Goal: Task Accomplishment & Management: Manage account settings

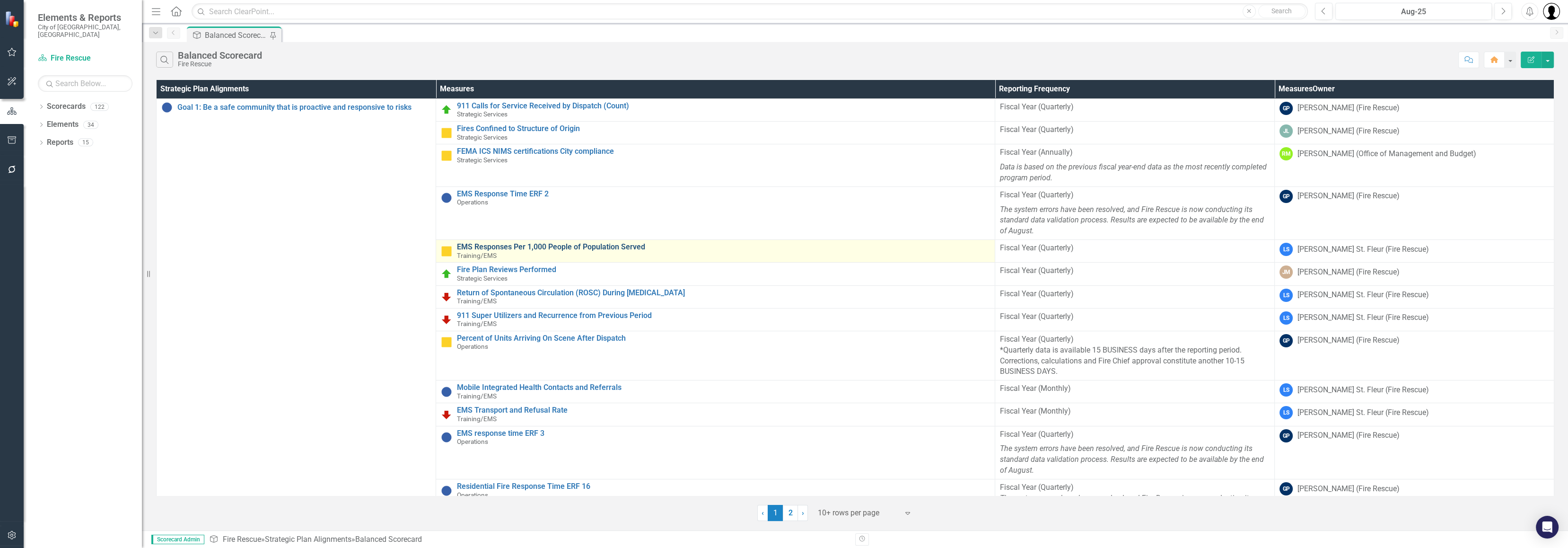
click at [619, 245] on link "EMS Responses Per 1,000 People of Population Served" at bounding box center [723, 246] width 533 height 8
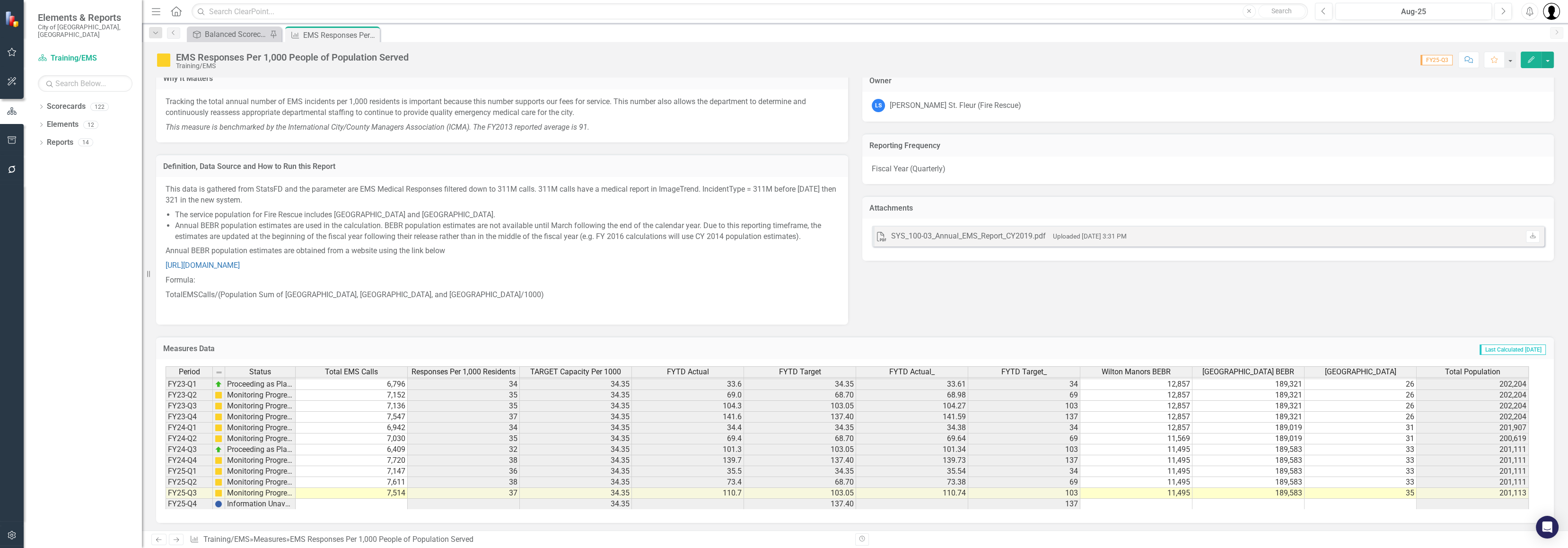
scroll to position [130, 0]
click at [758, 333] on div "Measures Data Last Calculated [DATE] Period Status Total EMS Calls Responses Pe…" at bounding box center [855, 423] width 1412 height 199
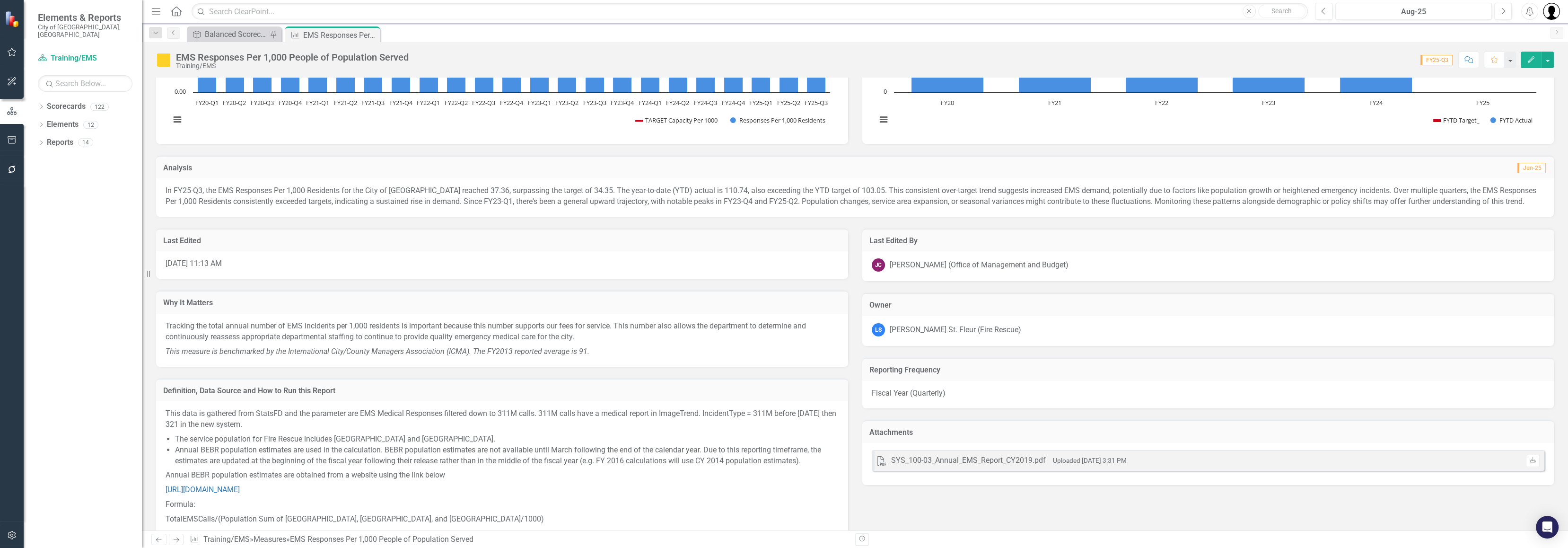
scroll to position [125, 0]
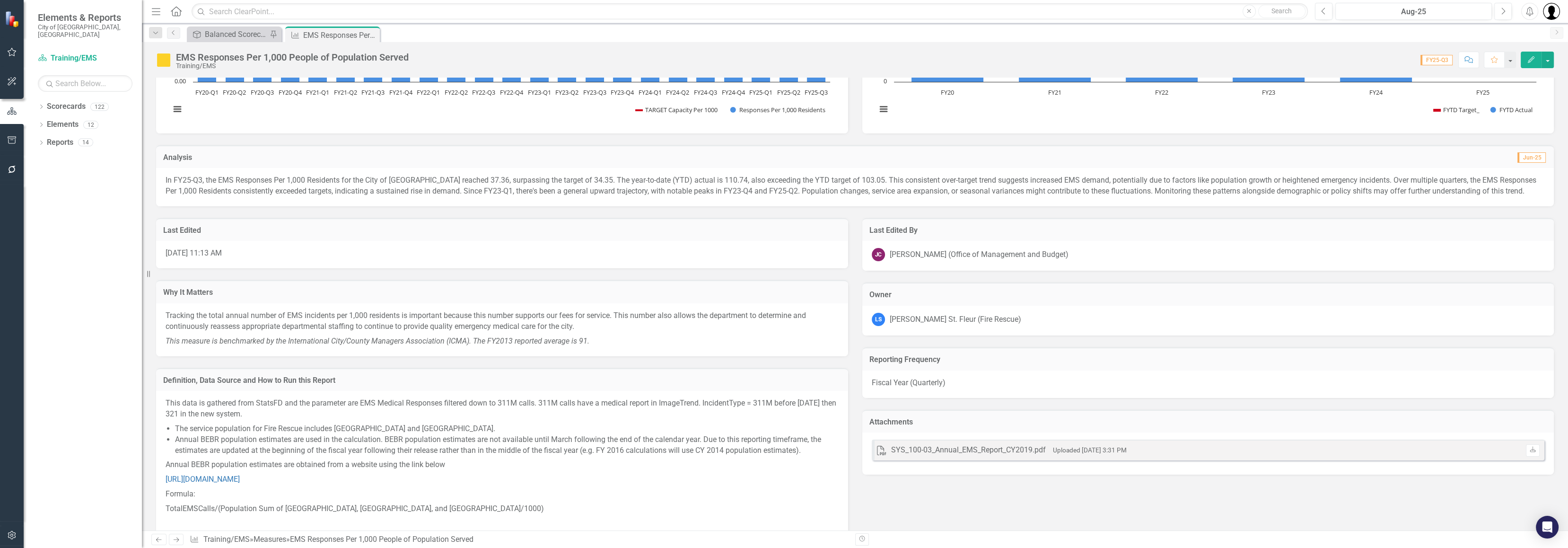
click at [951, 271] on div "Owner [PERSON_NAME] St. Fleur (Fire Rescue)" at bounding box center [1208, 303] width 706 height 65
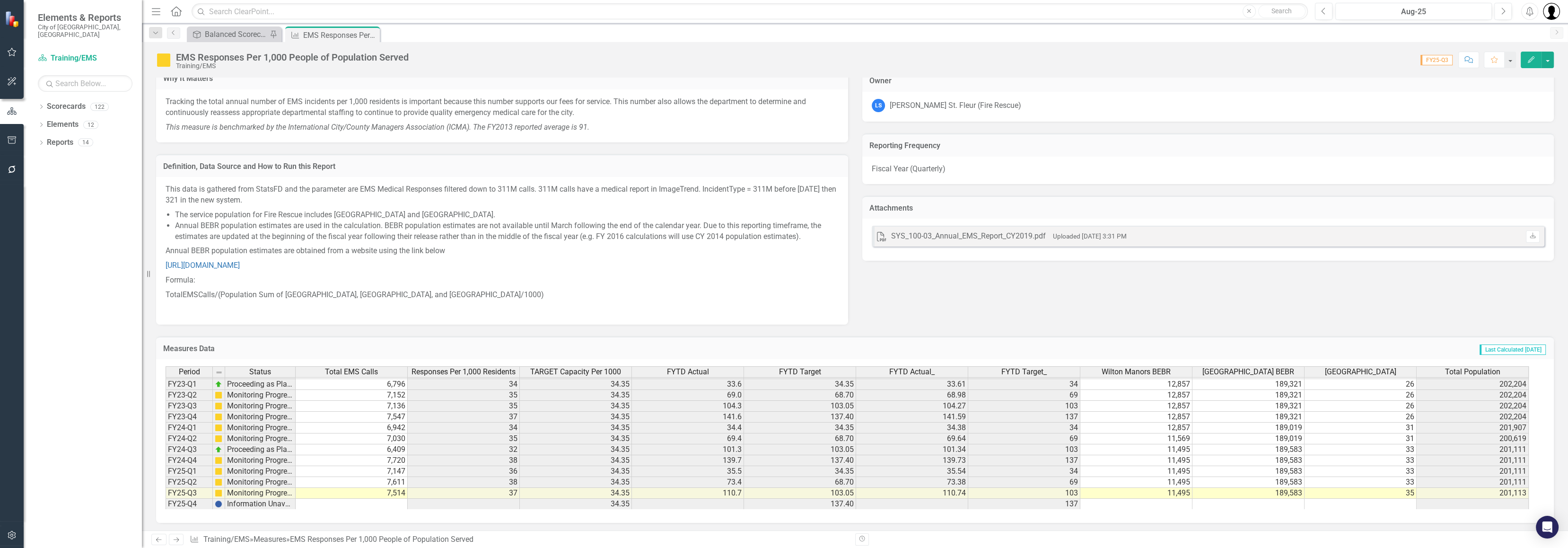
scroll to position [130, 0]
click at [1548, 57] on button "button" at bounding box center [1547, 60] width 13 height 16
click at [1499, 80] on link "Edit Edit Measures" at bounding box center [1505, 76] width 96 height 17
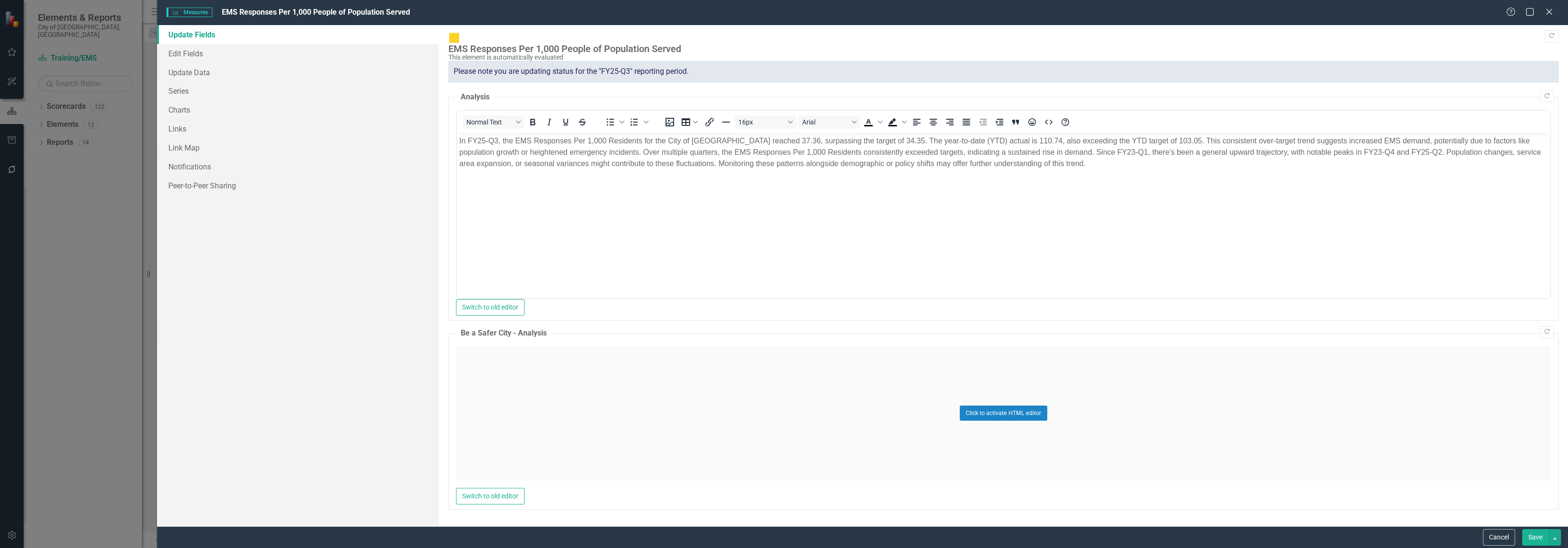
scroll to position [0, 0]
click at [176, 89] on link "Series" at bounding box center [298, 90] width 283 height 19
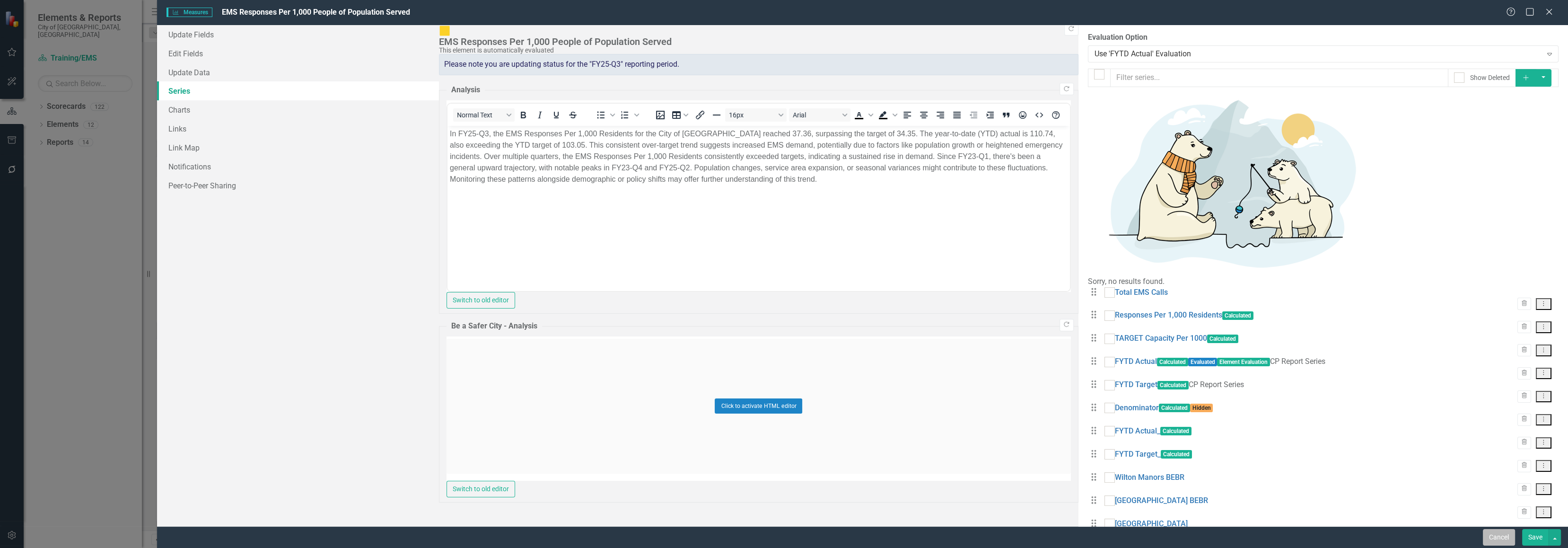
click at [1498, 536] on button "Cancel" at bounding box center [1499, 537] width 32 height 16
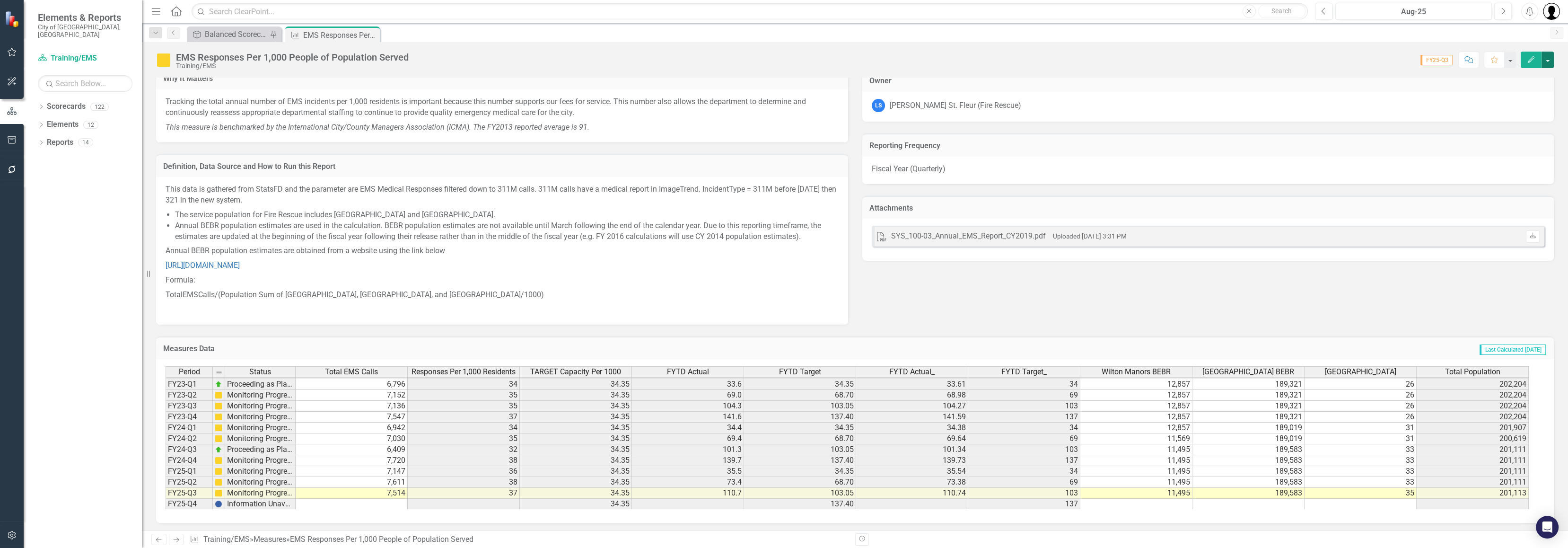
click at [1548, 59] on button "button" at bounding box center [1547, 60] width 13 height 16
click at [1492, 79] on link "Edit Edit Measures" at bounding box center [1505, 76] width 96 height 17
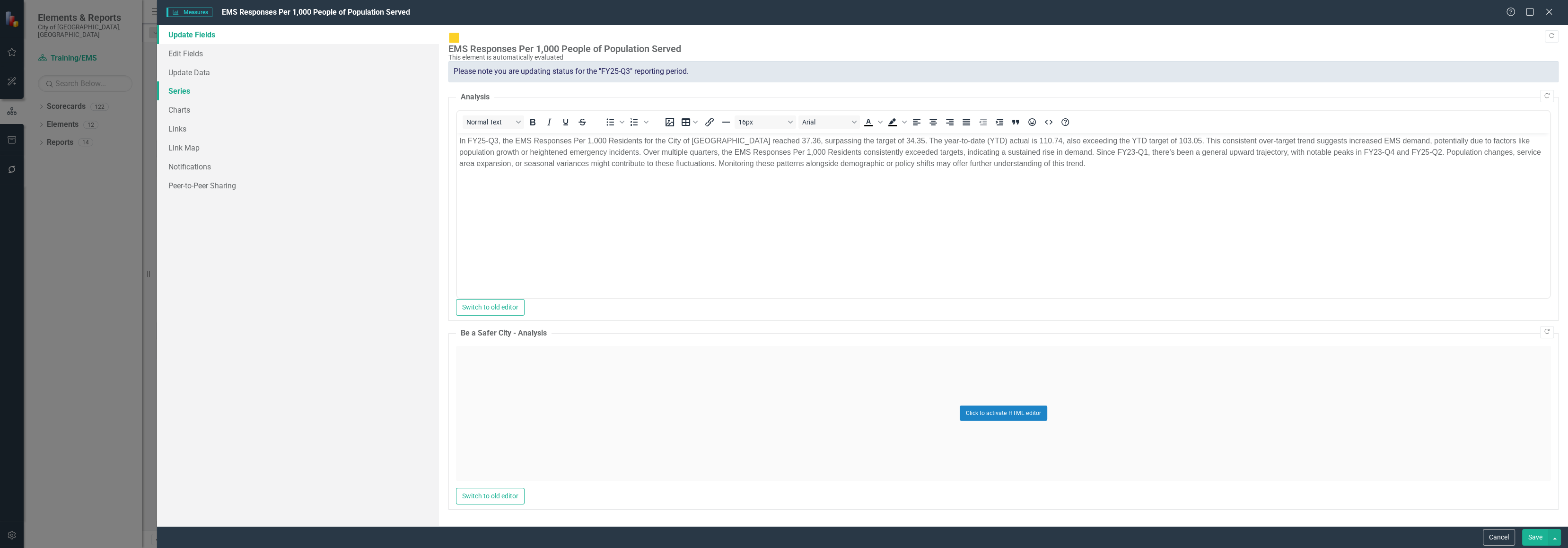
click at [185, 89] on link "Series" at bounding box center [298, 90] width 283 height 19
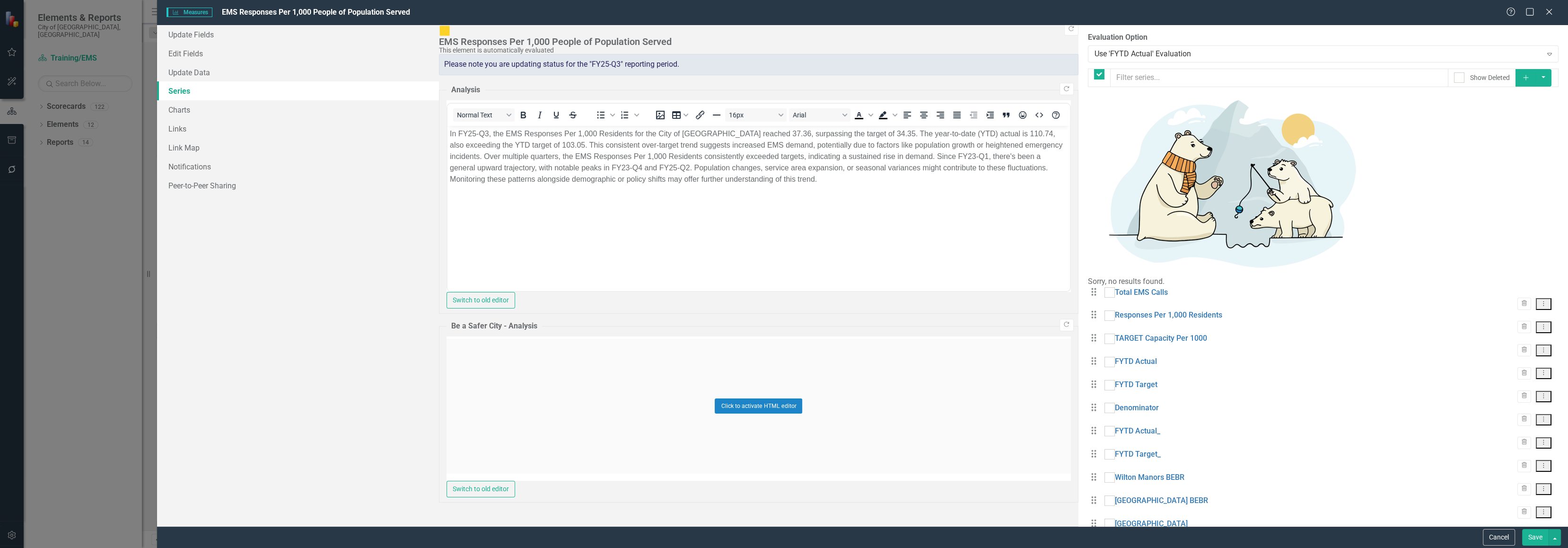
checkbox input "false"
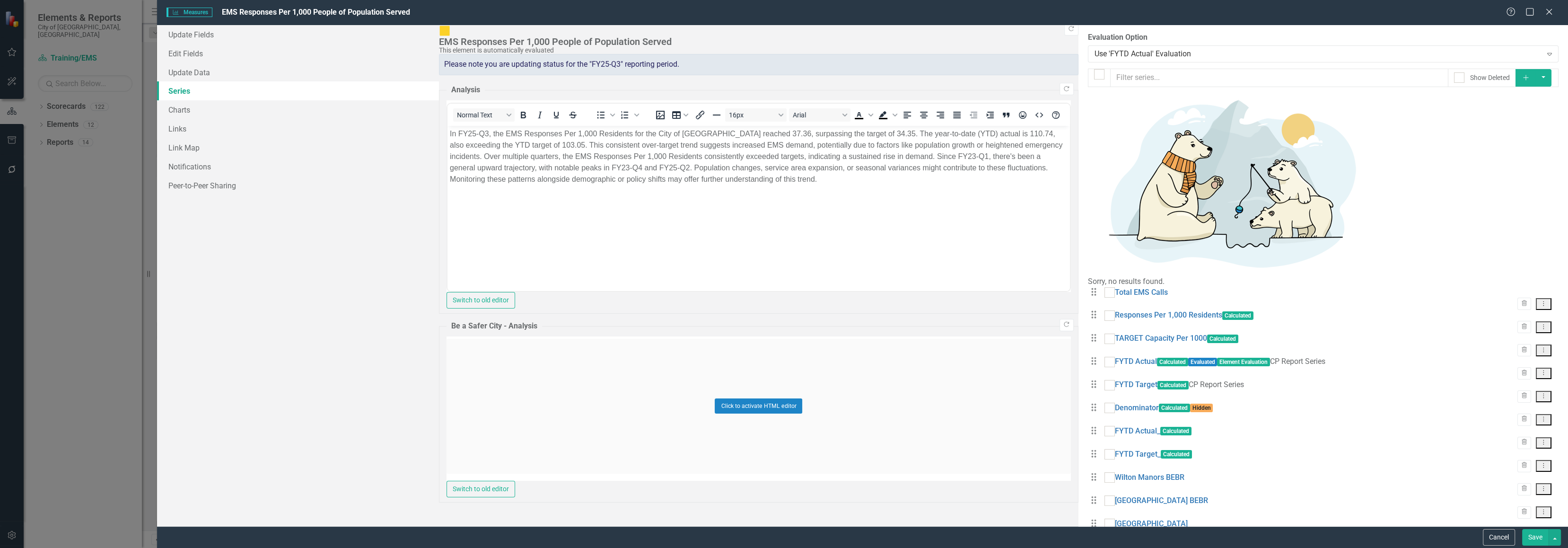
click at [1544, 369] on icon "Dropdown Menu" at bounding box center [1543, 372] width 8 height 6
click at [1503, 208] on link "Edit Edit Measure Series" at bounding box center [1496, 209] width 107 height 17
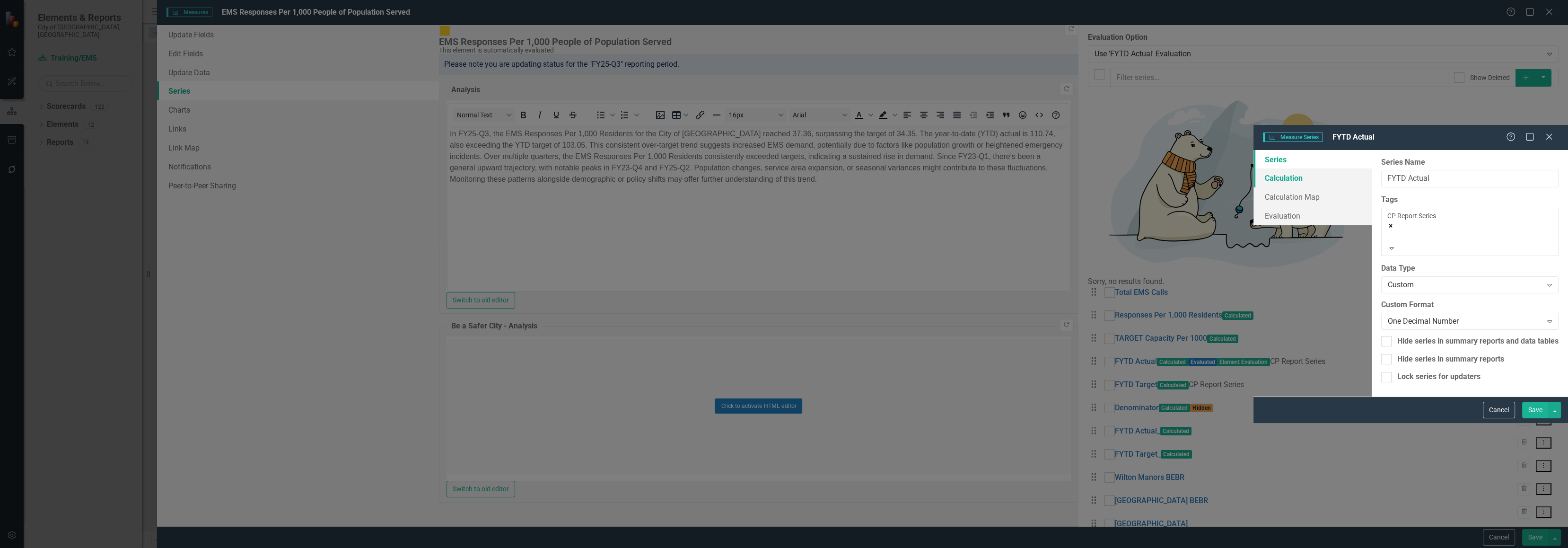
click at [1253, 169] on link "Calculation" at bounding box center [1312, 178] width 118 height 19
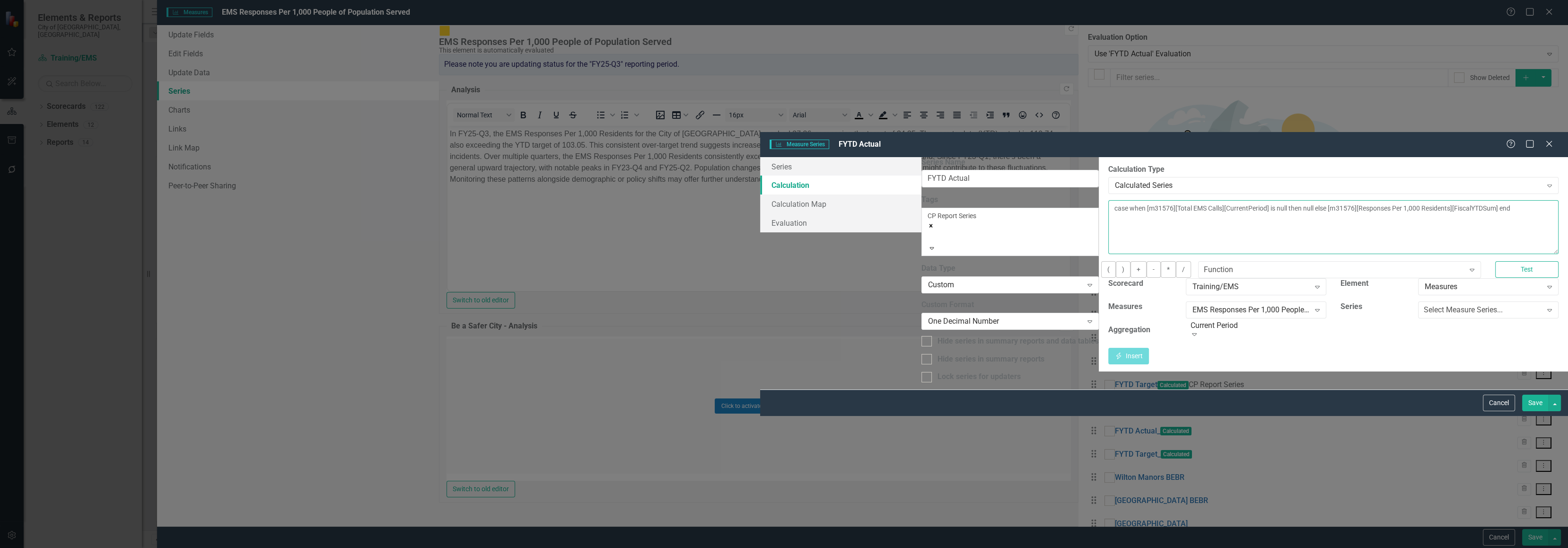
drag, startPoint x: 891, startPoint y: 79, endPoint x: 1106, endPoint y: 74, distance: 215.1
click at [1109, 200] on textarea "case when [m31576][Total EMS Calls][CurrentPeriod] is null then null else [m315…" at bounding box center [1333, 228] width 450 height 54
type textarea "case when [m31576][Total EMS Calls][CurrentPeriod] is null then null else end"
click at [1191, 320] on div "Current Period" at bounding box center [1258, 326] width 136 height 11
click at [1192, 304] on div "EMS Responses Per 1,000 People of Population Served" at bounding box center [1251, 310] width 117 height 11
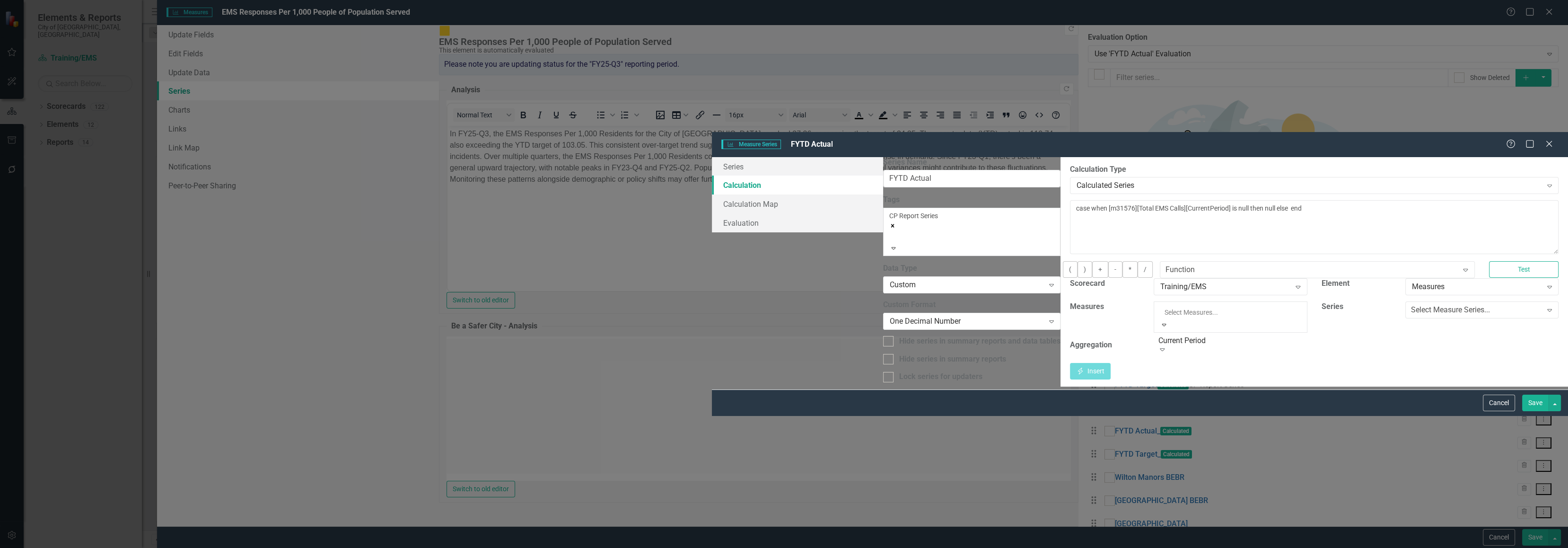
click at [1070, 302] on label "Measures" at bounding box center [1087, 307] width 34 height 11
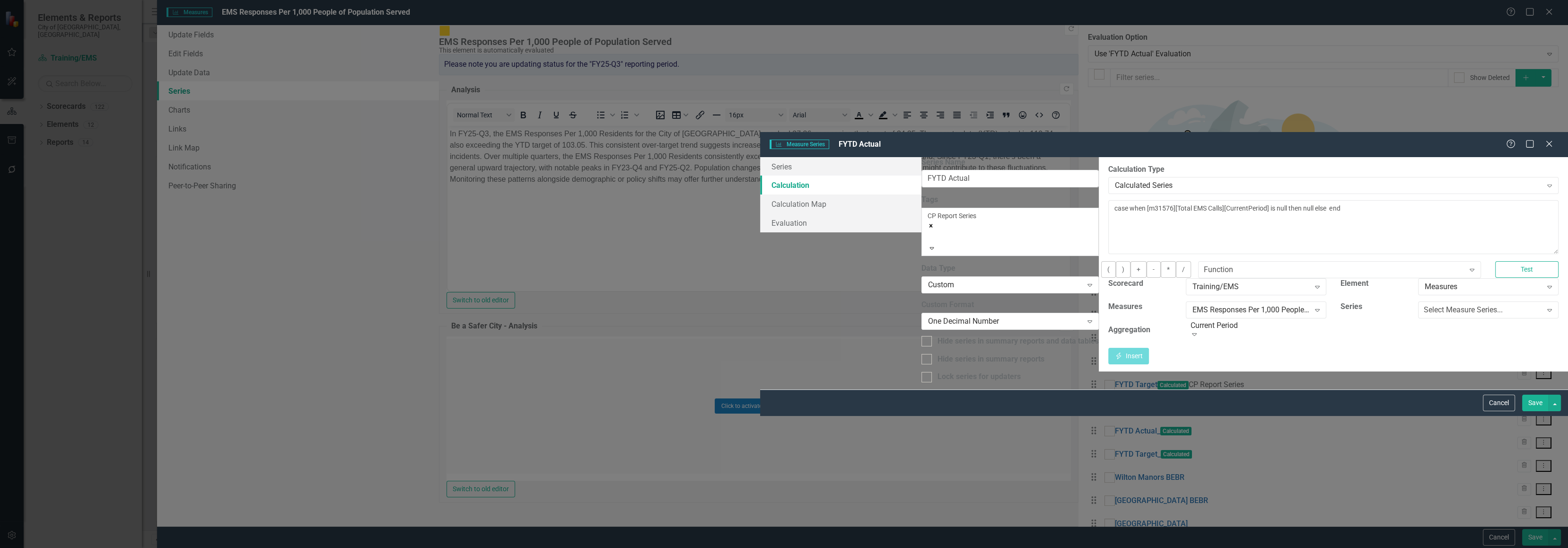
click at [1191, 320] on div "Current Period" at bounding box center [1258, 326] width 136 height 11
click at [1424, 282] on div "Measures" at bounding box center [1483, 287] width 117 height 11
click at [1424, 304] on div "Select Measure Series..." at bounding box center [1462, 310] width 79 height 11
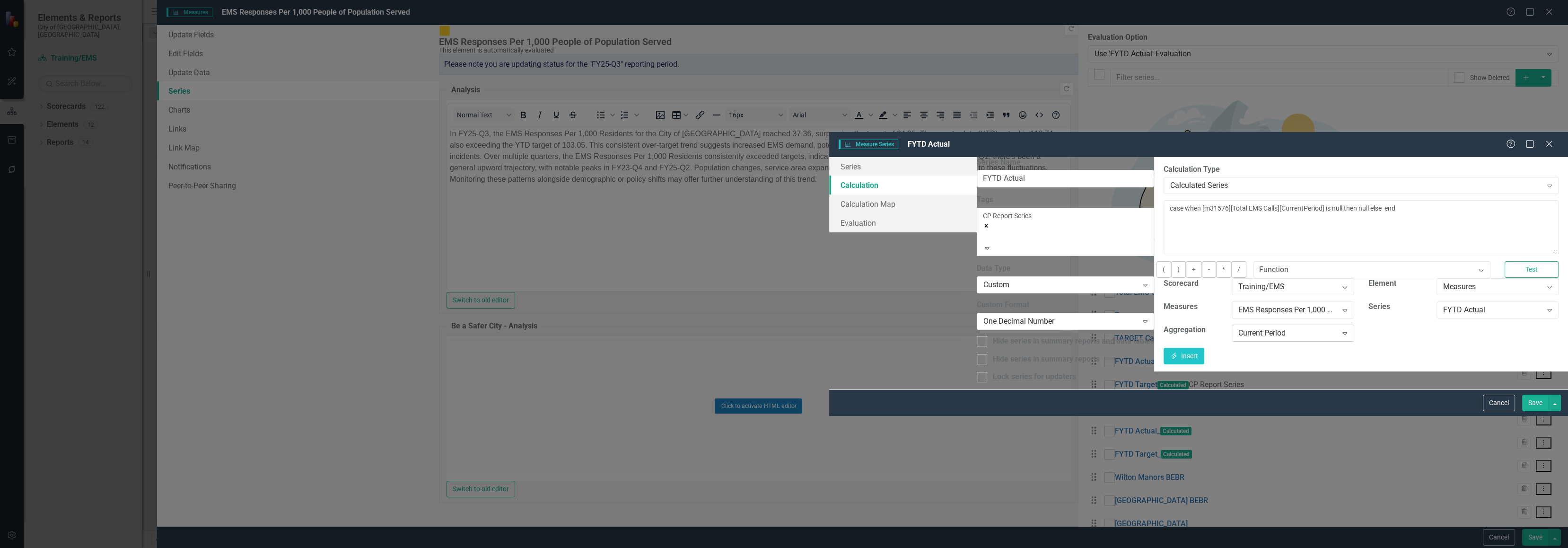
click at [1239, 328] on div "Current Period" at bounding box center [1288, 333] width 99 height 11
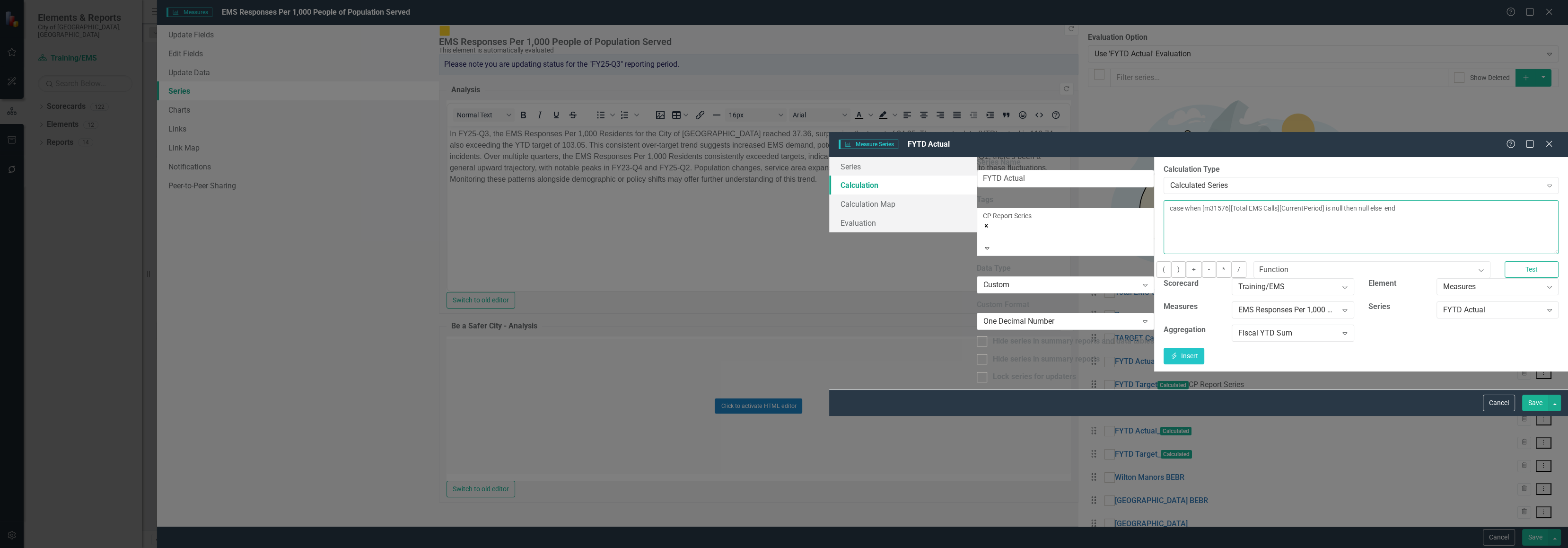
click at [1164, 200] on textarea "case when [m31576][Total EMS Calls][CurrentPeriod] is null then null else end" at bounding box center [1360, 228] width 394 height 54
click at [1204, 348] on button "Insert Insert" at bounding box center [1183, 356] width 41 height 16
click at [1535, 411] on button "Save" at bounding box center [1535, 403] width 26 height 16
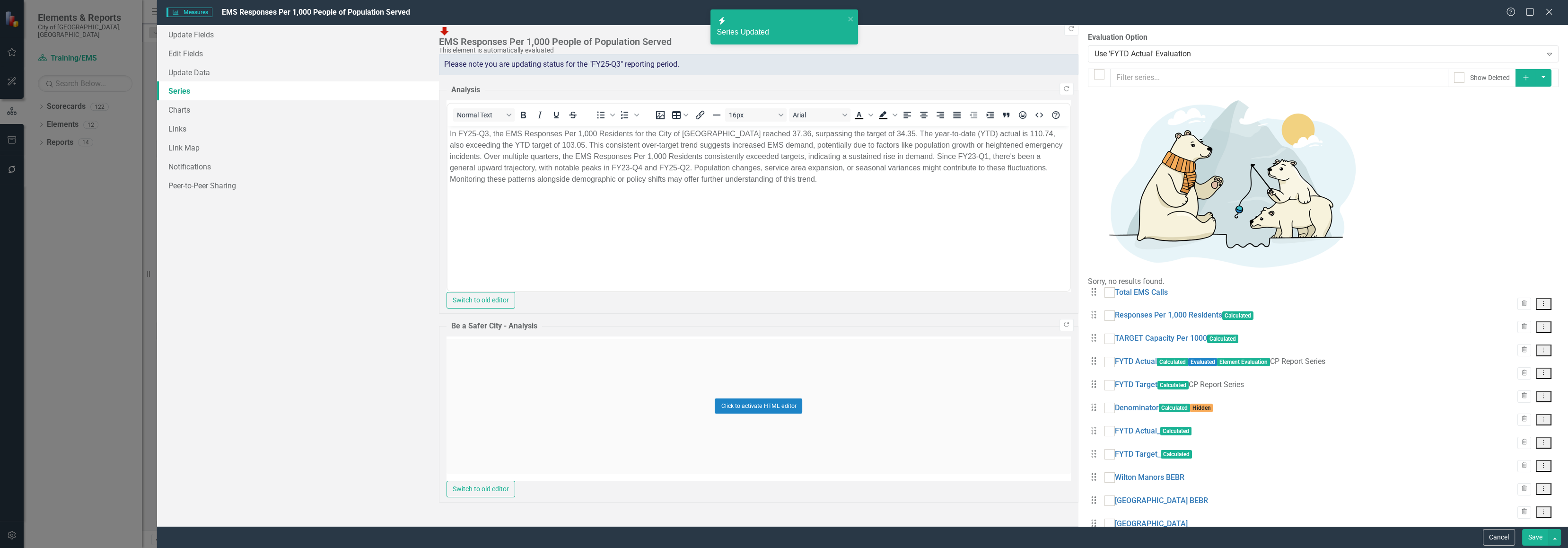
click at [1533, 533] on button "Save" at bounding box center [1535, 537] width 26 height 16
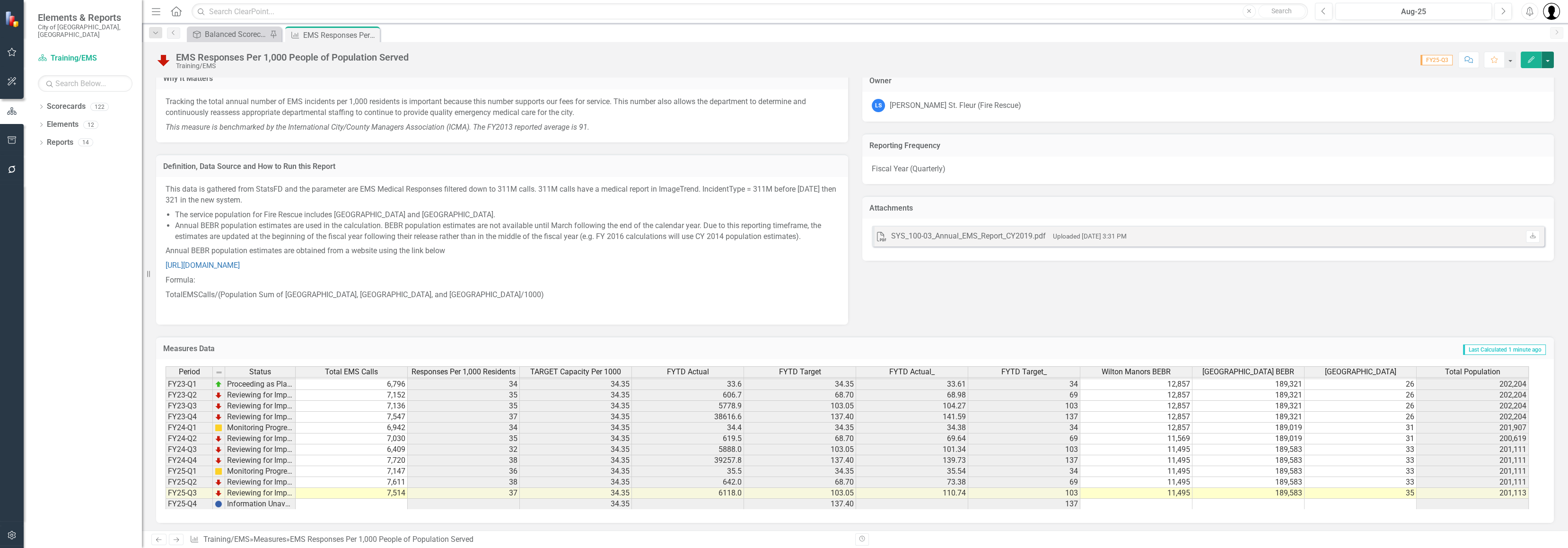
click at [1551, 57] on button "button" at bounding box center [1547, 60] width 13 height 16
click at [1496, 76] on link "Edit Edit Measures" at bounding box center [1505, 76] width 96 height 17
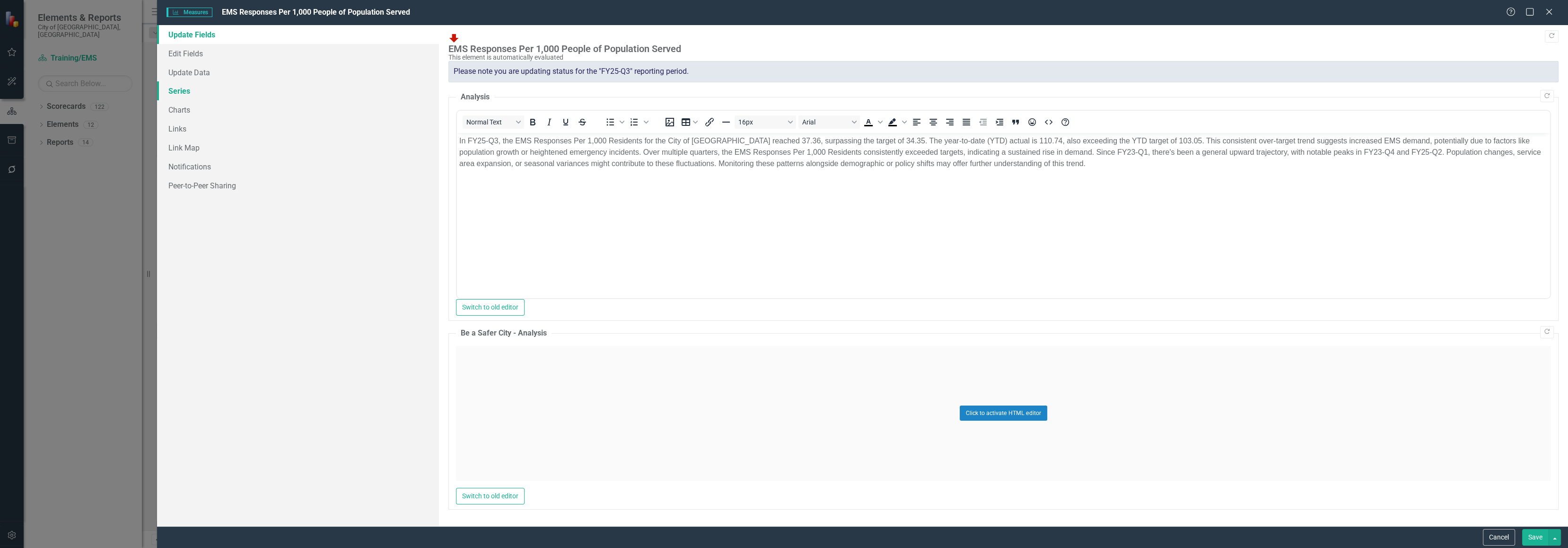
click at [177, 94] on link "Series" at bounding box center [298, 90] width 283 height 19
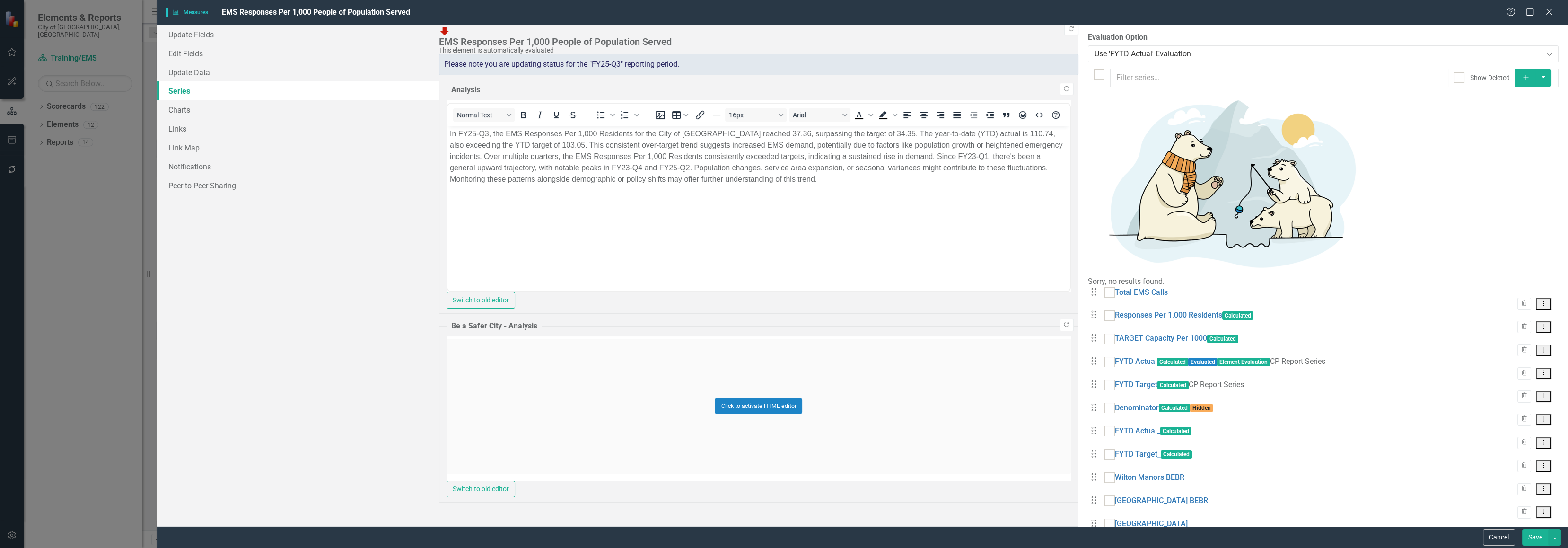
click at [1545, 369] on icon "Dropdown Menu" at bounding box center [1543, 372] width 8 height 6
click at [1515, 204] on link "Edit Edit Measure Series" at bounding box center [1496, 209] width 107 height 17
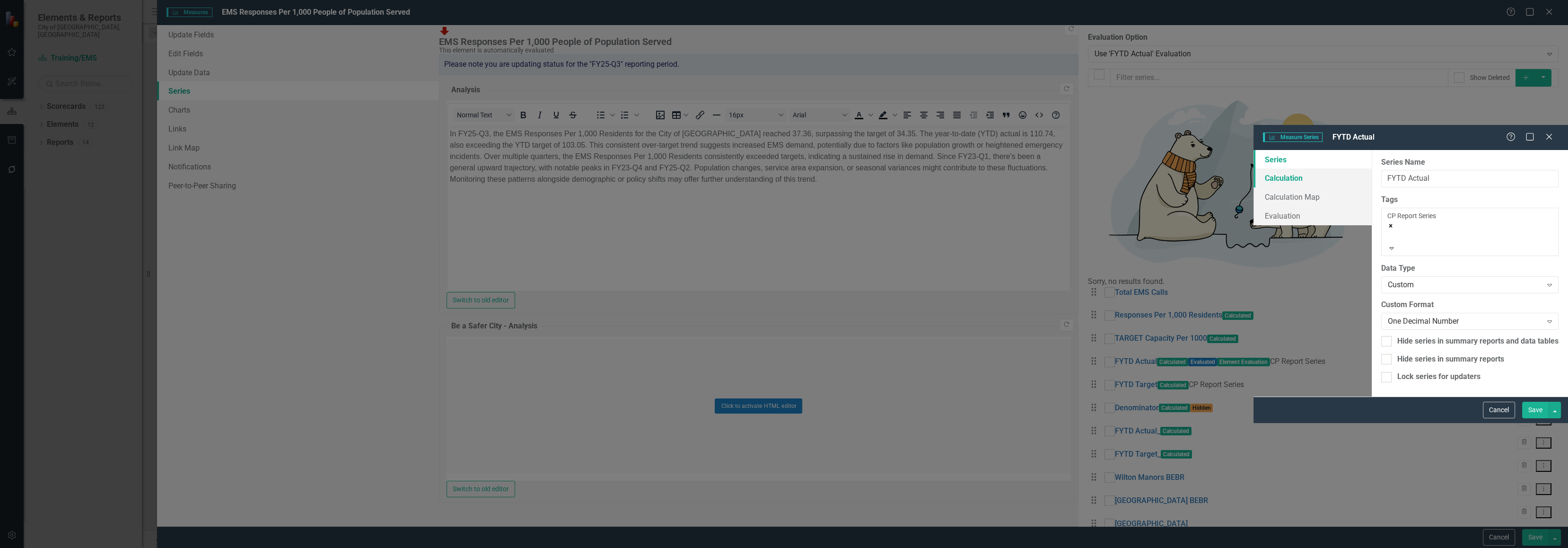
click at [1253, 169] on link "Calculation" at bounding box center [1312, 178] width 118 height 19
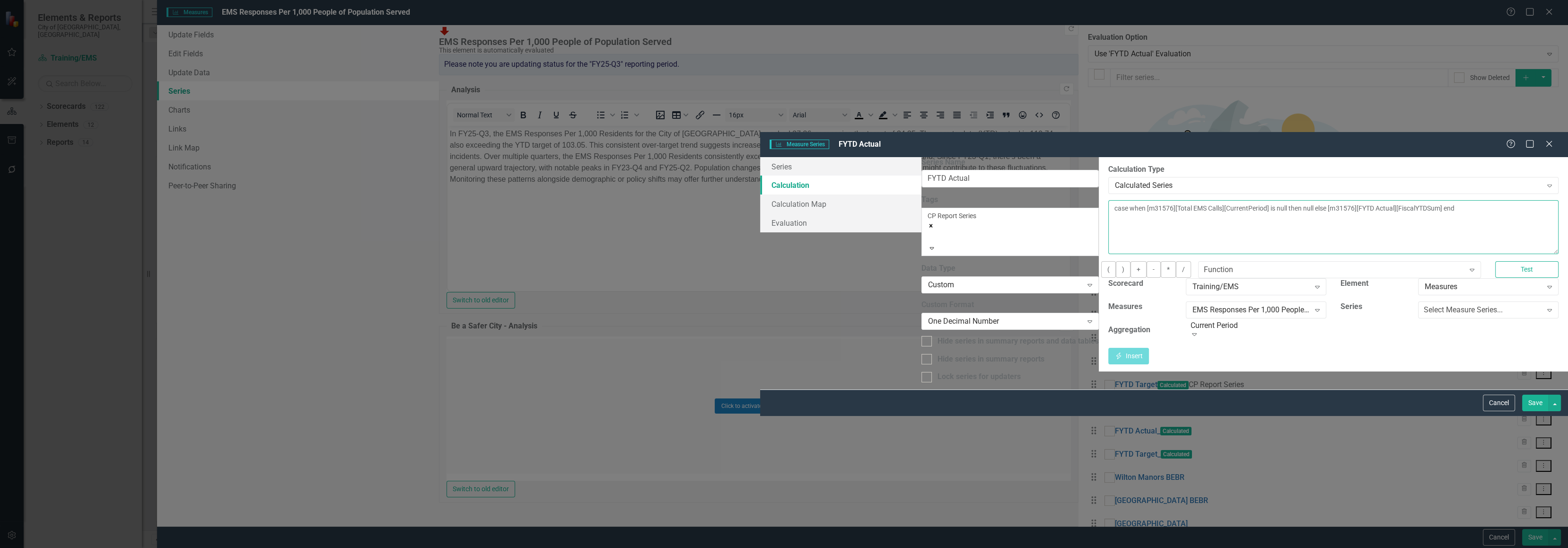
drag, startPoint x: 1035, startPoint y: 78, endPoint x: 887, endPoint y: 78, distance: 148.0
click at [1109, 200] on textarea "case when [m31576][Total EMS Calls][CurrentPeriod] is null then null else [m315…" at bounding box center [1333, 228] width 450 height 54
type textarea "case when [m31576][Total EMS Calls][CurrentPeriod] is null then null else end"
click at [1192, 304] on div "EMS Responses Per 1,000 People of Population Served" at bounding box center [1251, 310] width 117 height 11
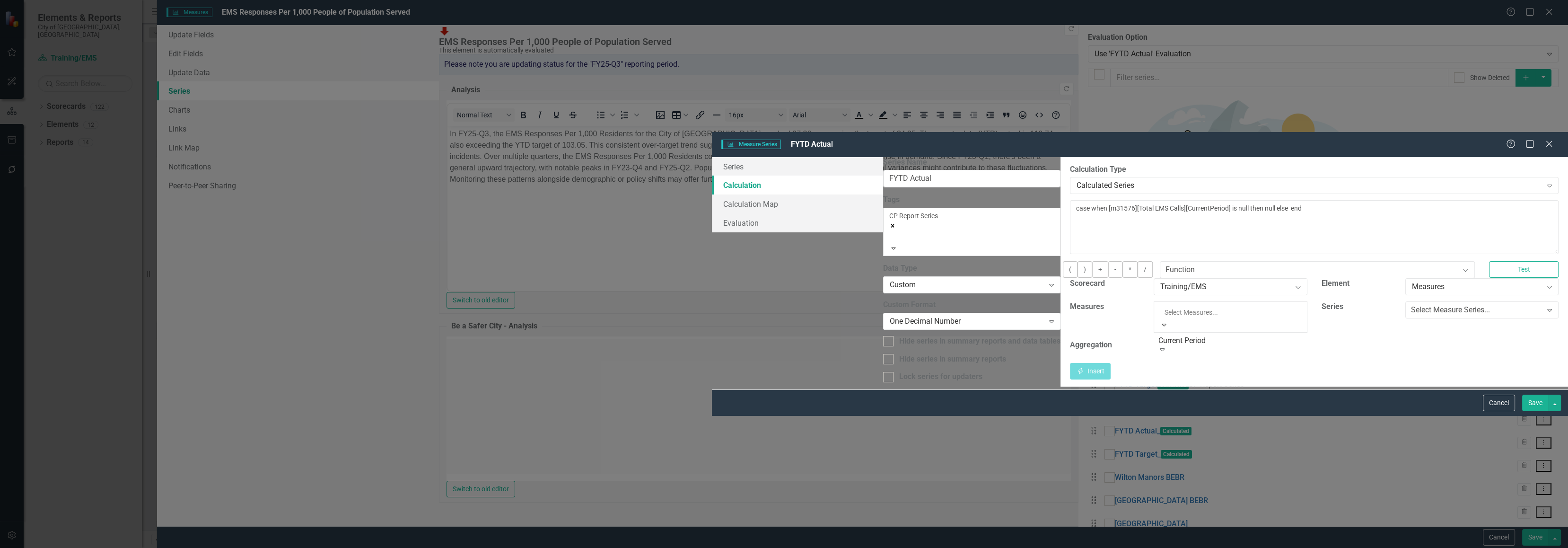
click at [808, 547] on div "EMS Responses Per 1,000 People of Population Served" at bounding box center [784, 553] width 1568 height 11
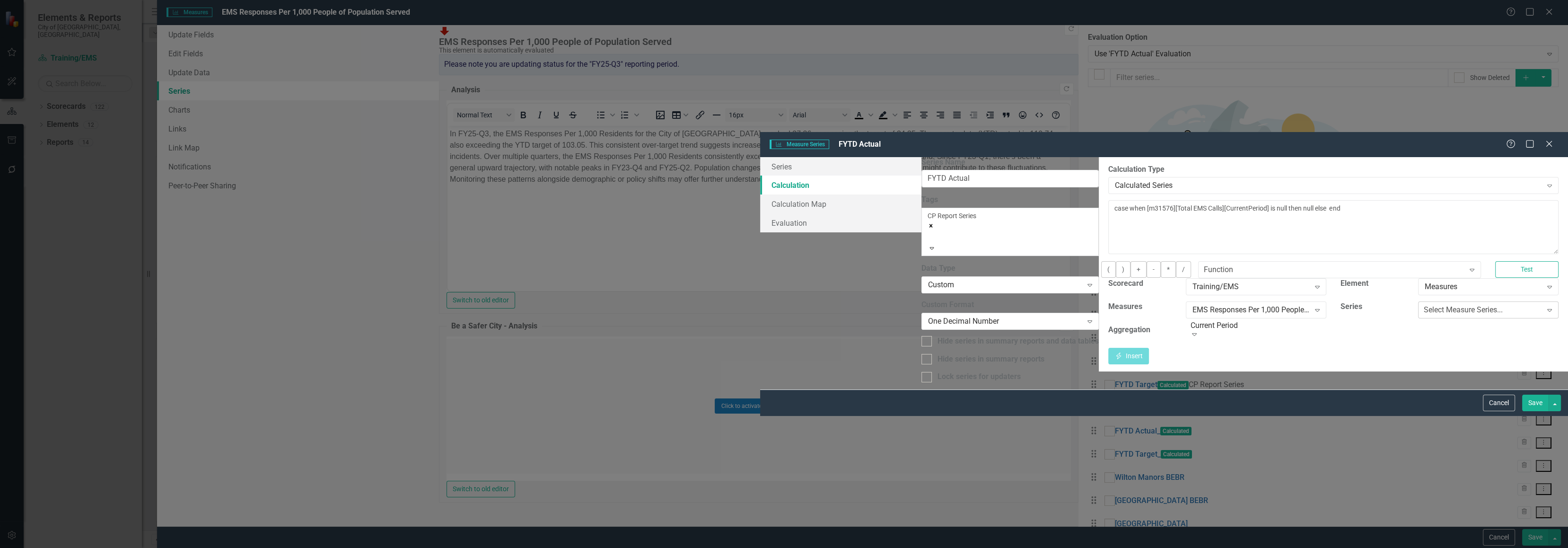
click at [1424, 304] on div "Select Measure Series..." at bounding box center [1462, 310] width 79 height 11
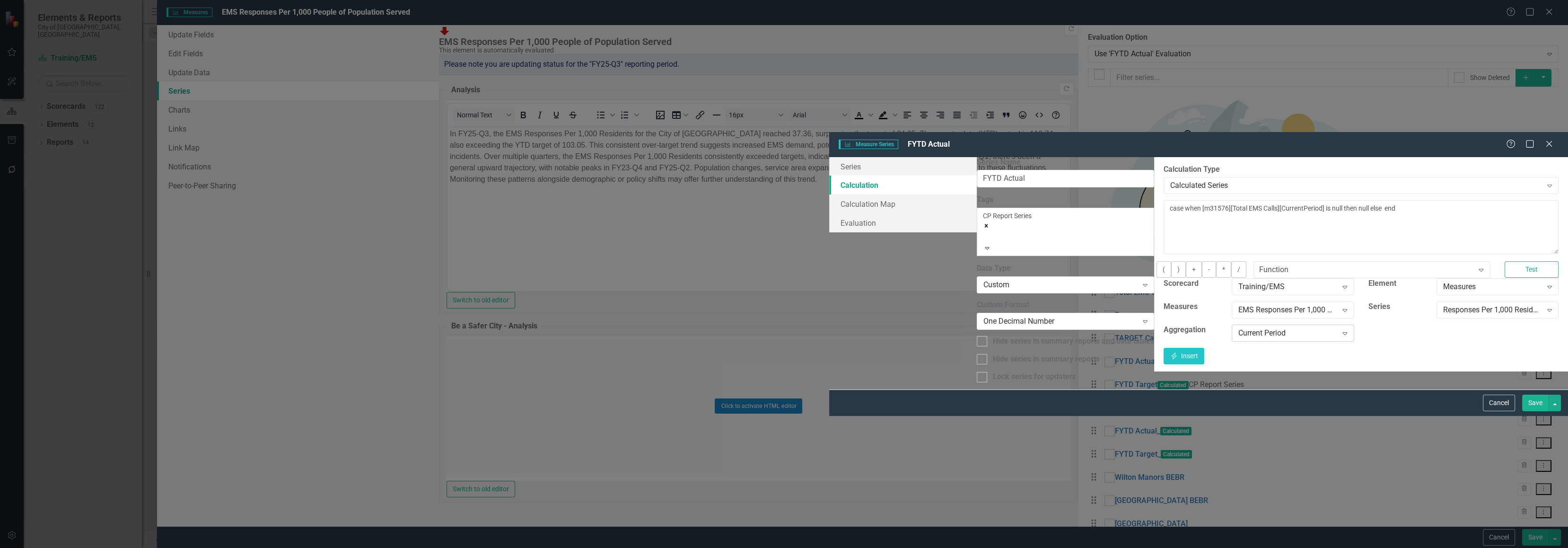
click at [1239, 328] on div "Current Period" at bounding box center [1288, 333] width 99 height 11
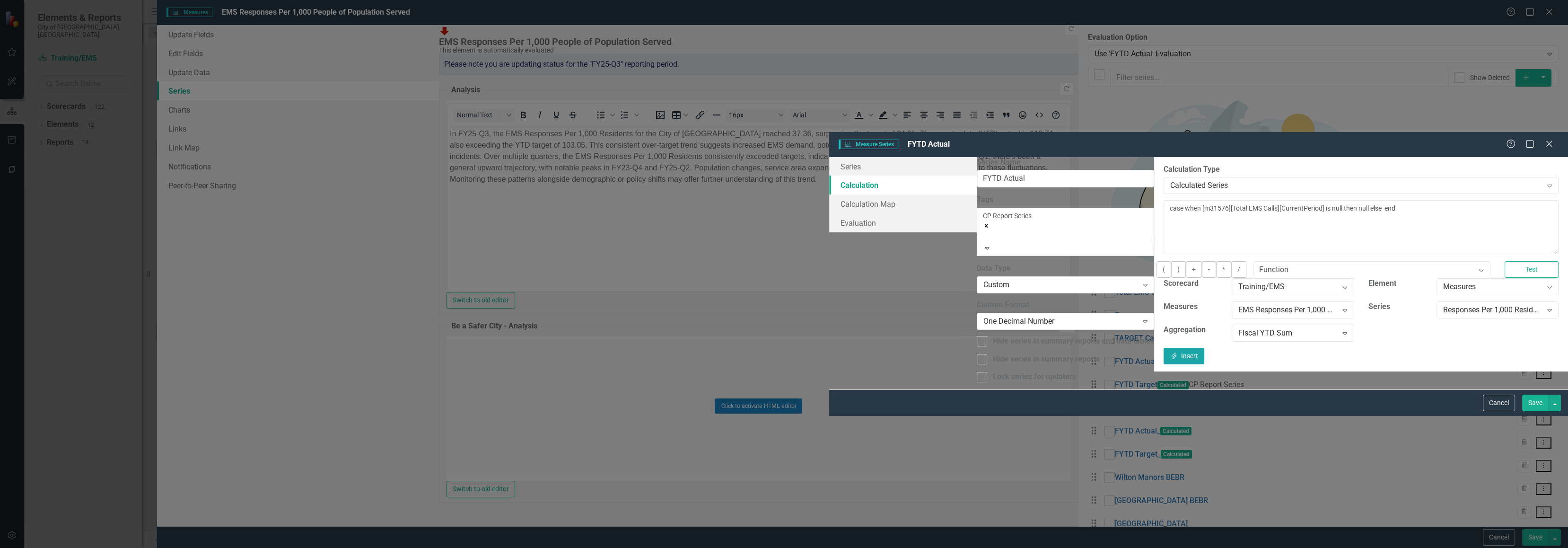
click at [1204, 348] on button "Insert Insert" at bounding box center [1183, 356] width 41 height 16
click at [1539, 411] on button "Save" at bounding box center [1535, 403] width 26 height 16
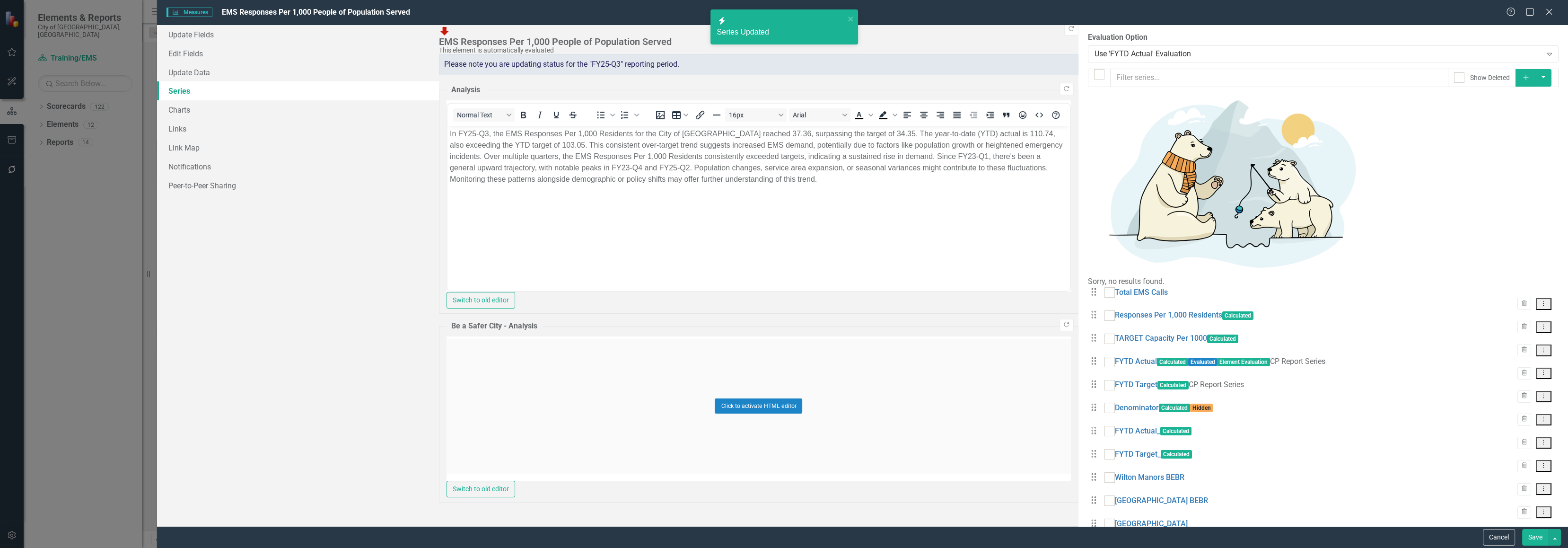
click at [1531, 538] on button "Save" at bounding box center [1535, 537] width 26 height 16
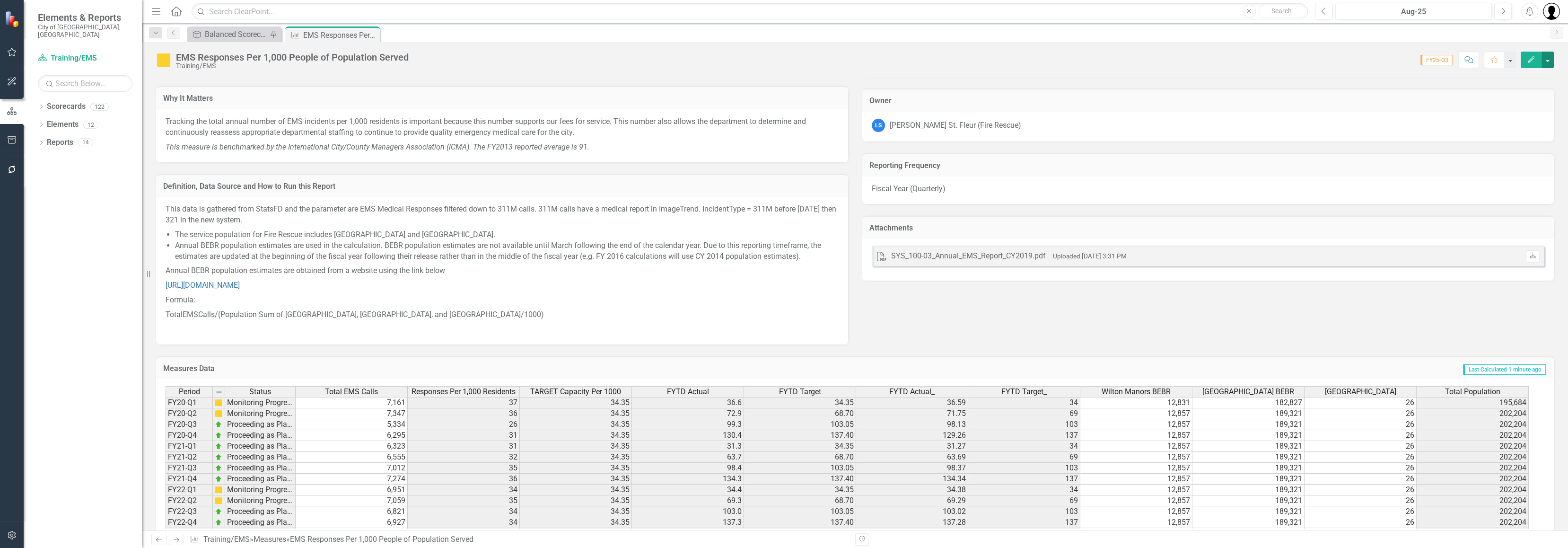
scroll to position [339, 0]
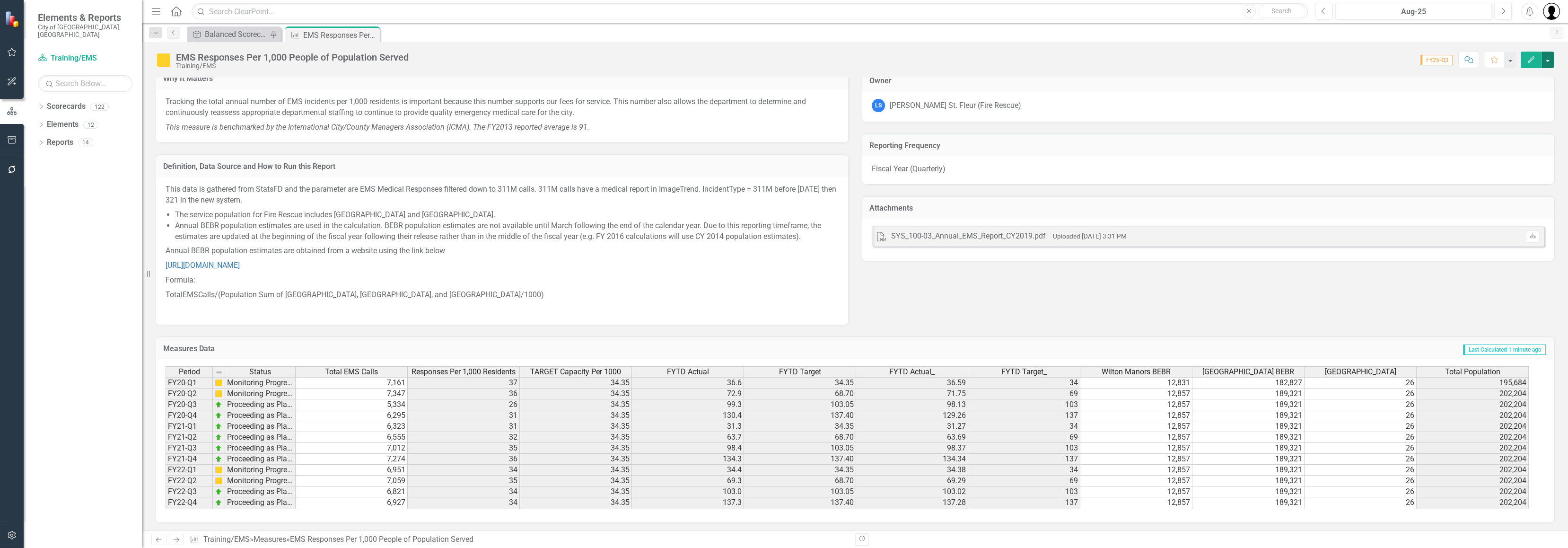
click at [1554, 60] on button "button" at bounding box center [1547, 60] width 13 height 16
click at [1515, 79] on link "Edit Edit Measures" at bounding box center [1505, 76] width 96 height 17
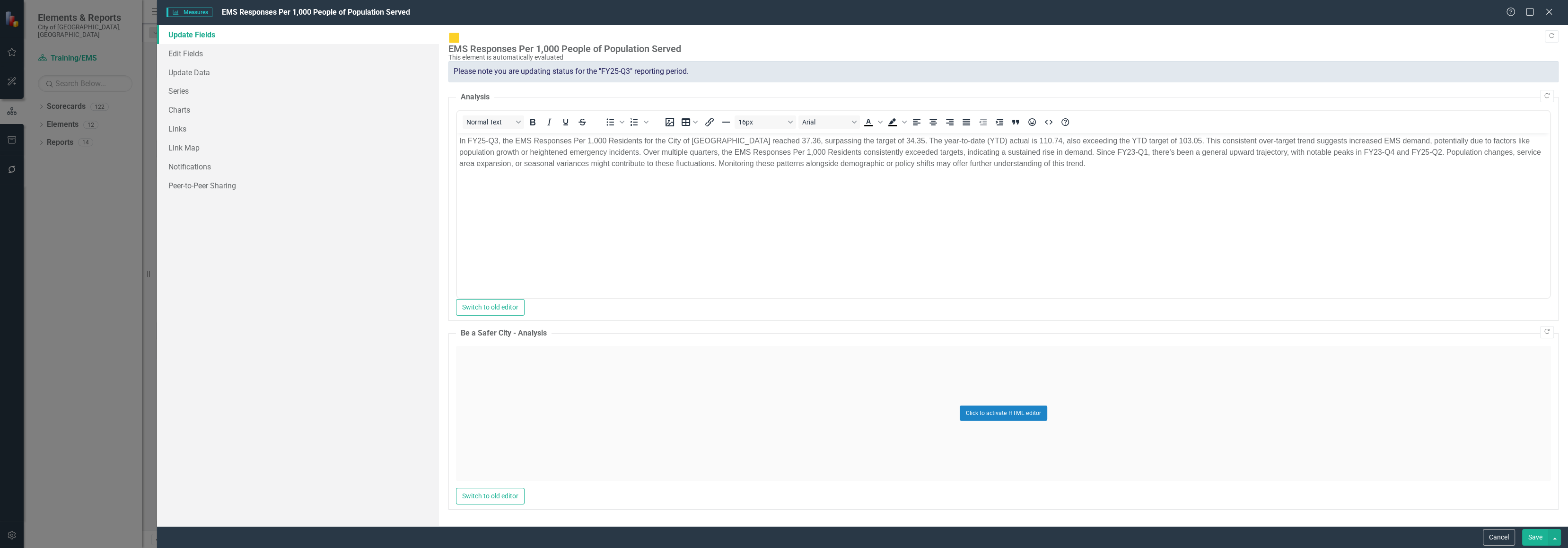
scroll to position [0, 0]
click at [180, 91] on link "Series" at bounding box center [298, 90] width 283 height 19
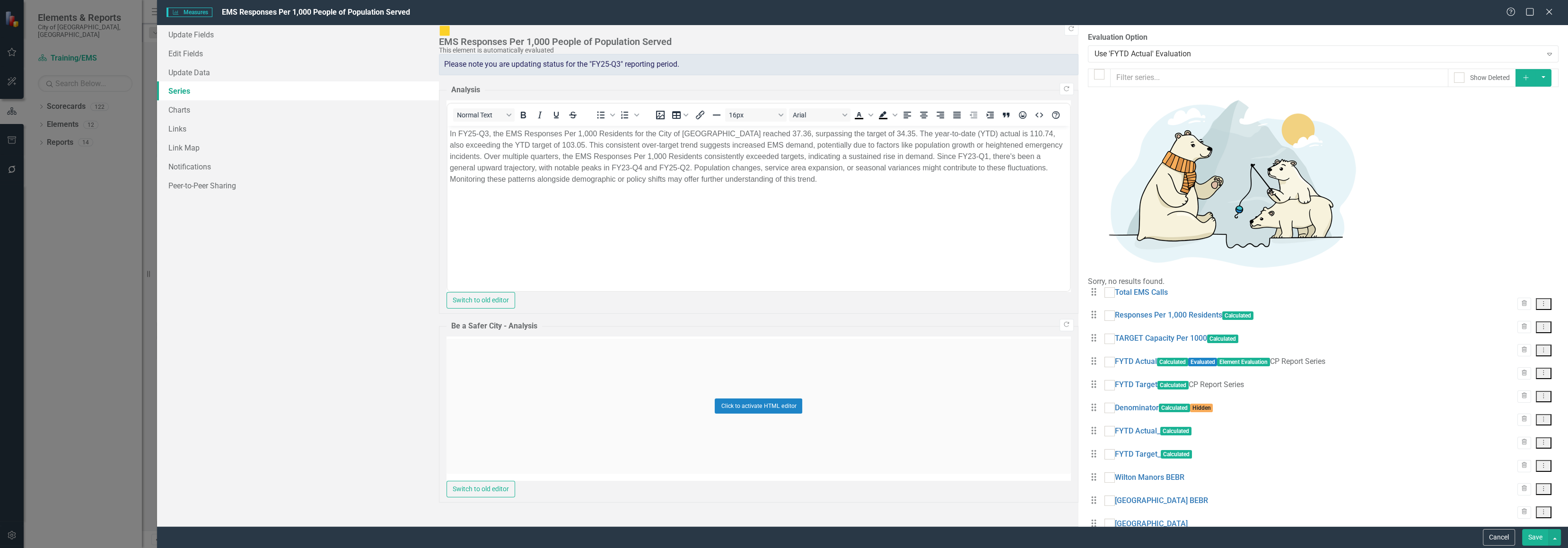
click at [1545, 323] on icon "Dropdown Menu" at bounding box center [1543, 326] width 8 height 6
click at [1517, 150] on link "Edit Edit Measure Series" at bounding box center [1496, 149] width 107 height 17
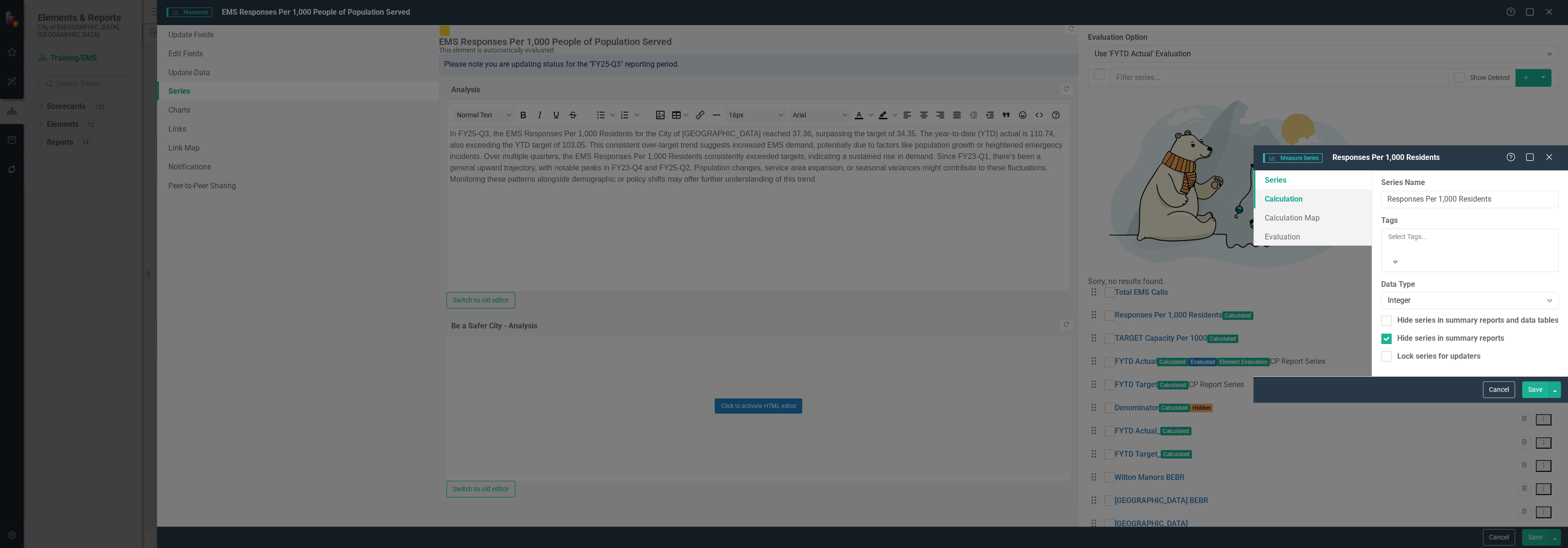
click at [1253, 190] on link "Calculation" at bounding box center [1312, 199] width 118 height 19
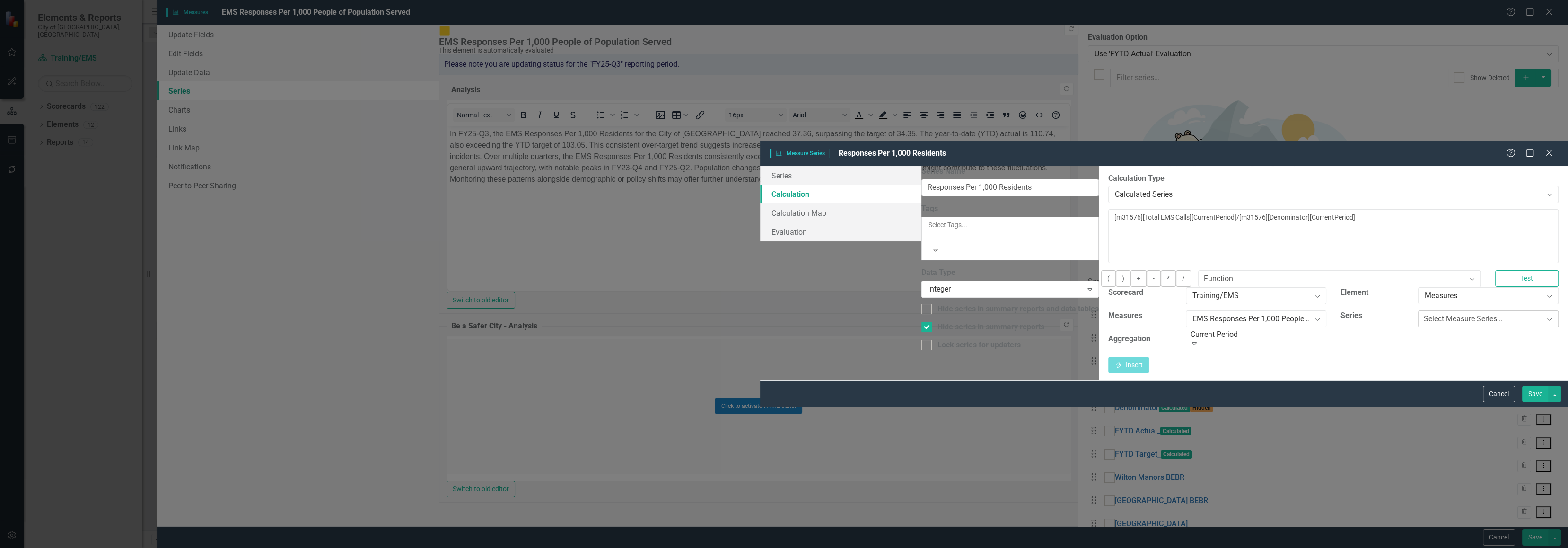
click at [1424, 313] on div "Select Measure Series..." at bounding box center [1462, 319] width 79 height 11
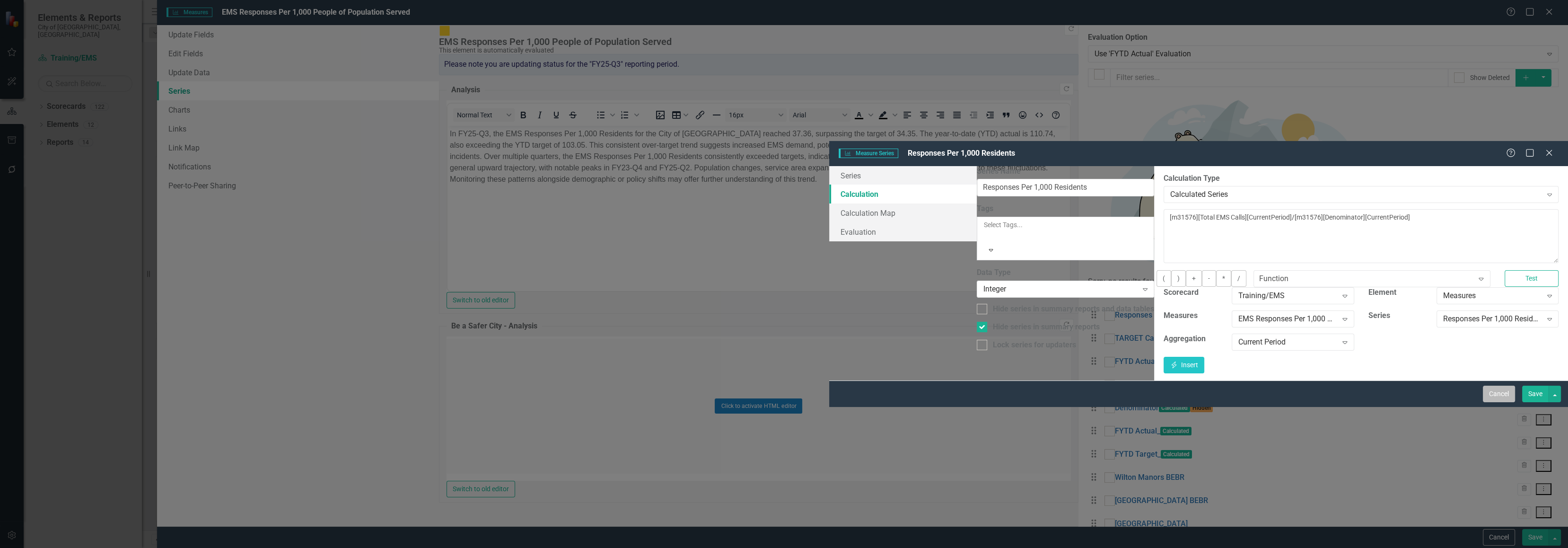
click at [1496, 402] on button "Cancel" at bounding box center [1499, 394] width 32 height 16
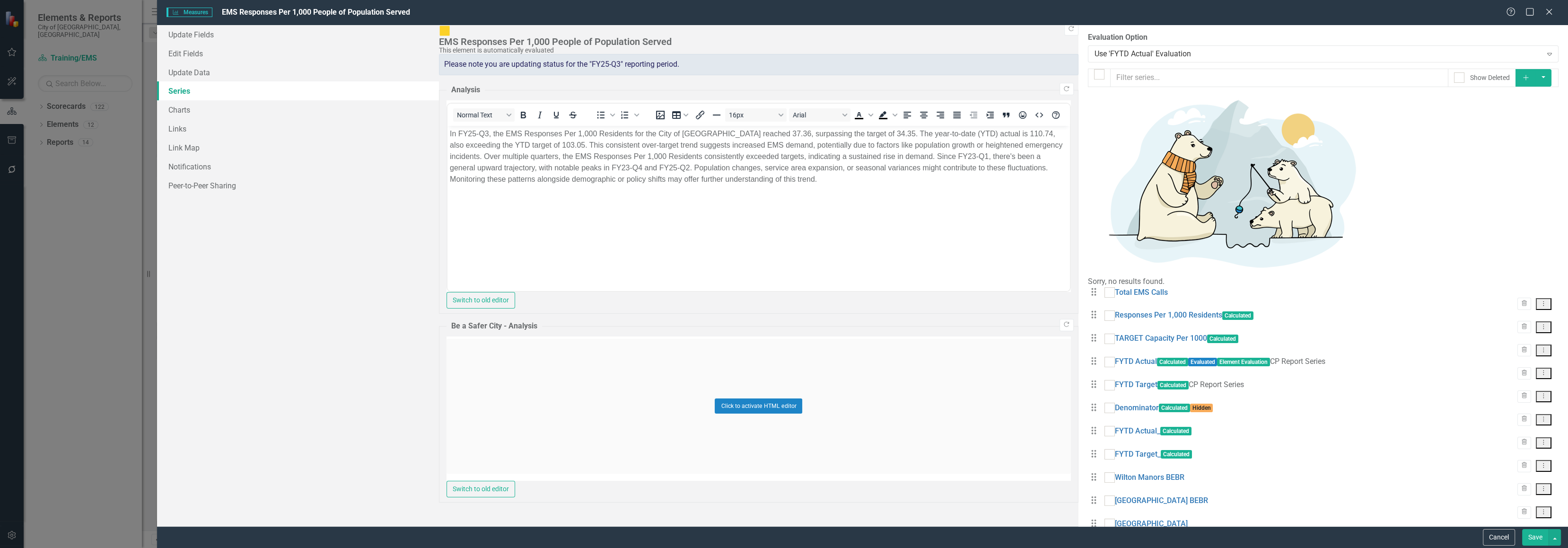
click at [1544, 323] on icon "Dropdown Menu" at bounding box center [1543, 326] width 8 height 6
click at [1492, 164] on link "Copy Duplicate Measure Series" at bounding box center [1496, 167] width 107 height 17
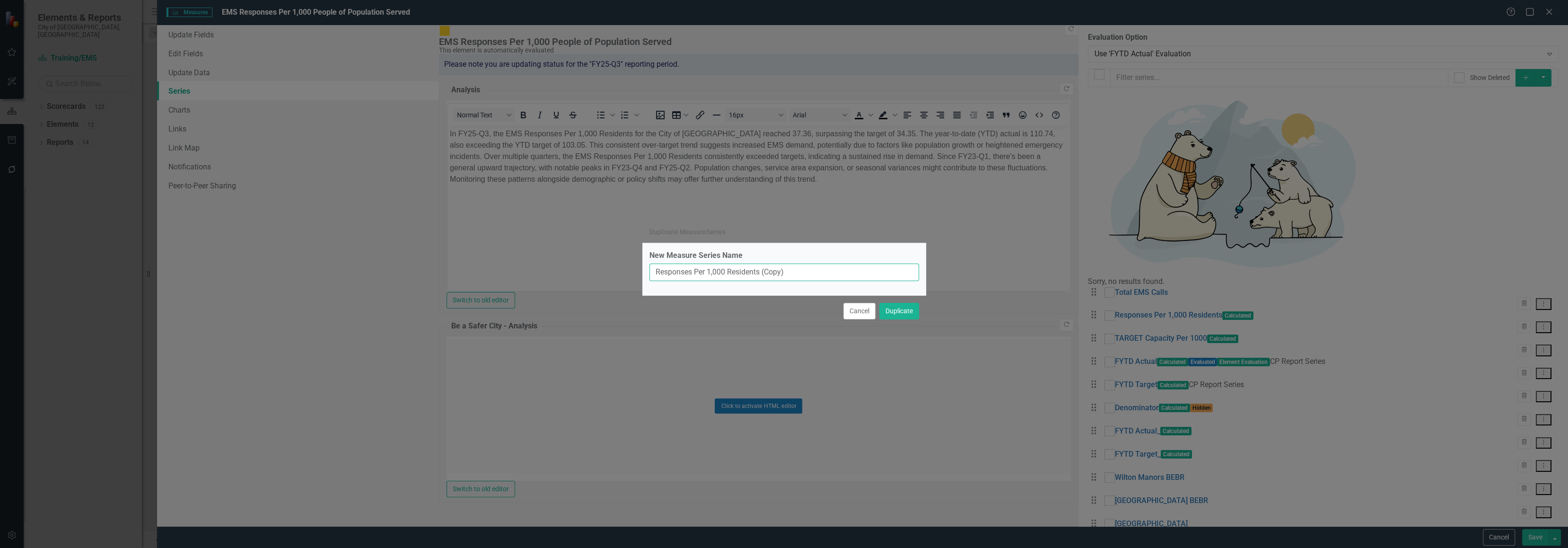
click at [793, 274] on input "Responses Per 1,000 Residents (Copy)" at bounding box center [784, 272] width 270 height 17
drag, startPoint x: 792, startPoint y: 273, endPoint x: 764, endPoint y: 273, distance: 28.0
click at [764, 273] on input "Responses Per 1,000 Residents (Copy)" at bounding box center [784, 272] width 270 height 17
type input "Responses Per 1,000 Residents FYTD"
click at [902, 312] on button "Duplicate" at bounding box center [899, 311] width 40 height 16
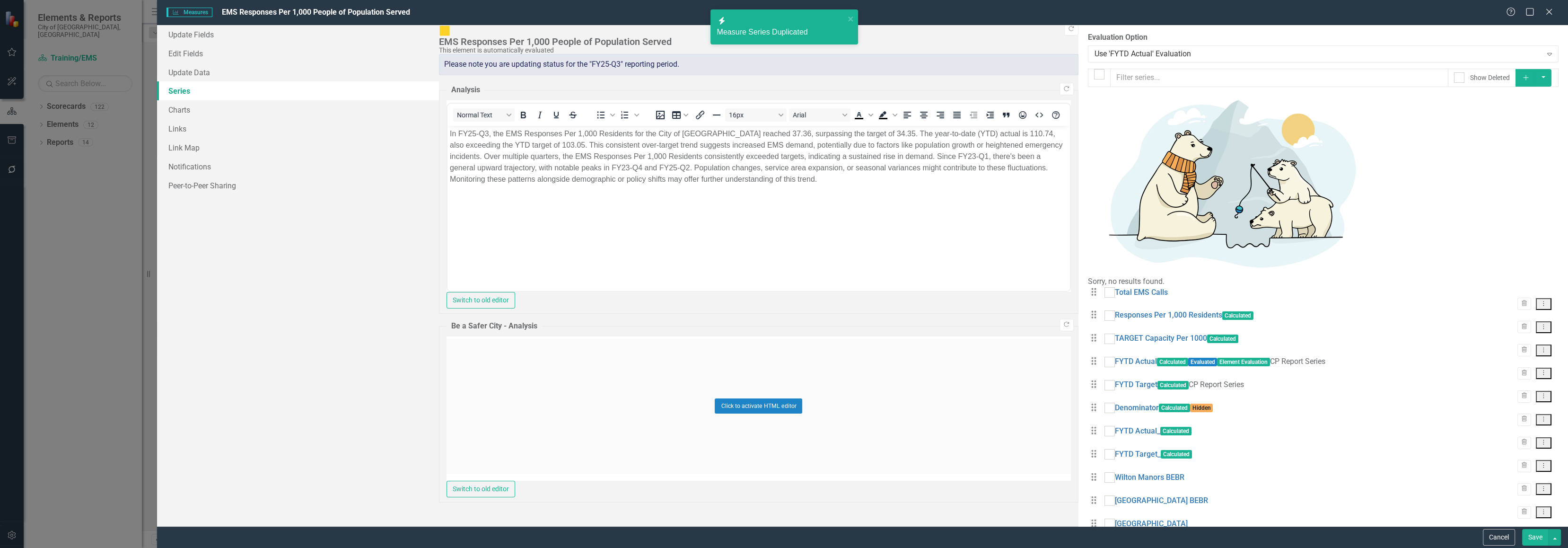
click at [1531, 535] on button "Save" at bounding box center [1535, 537] width 26 height 16
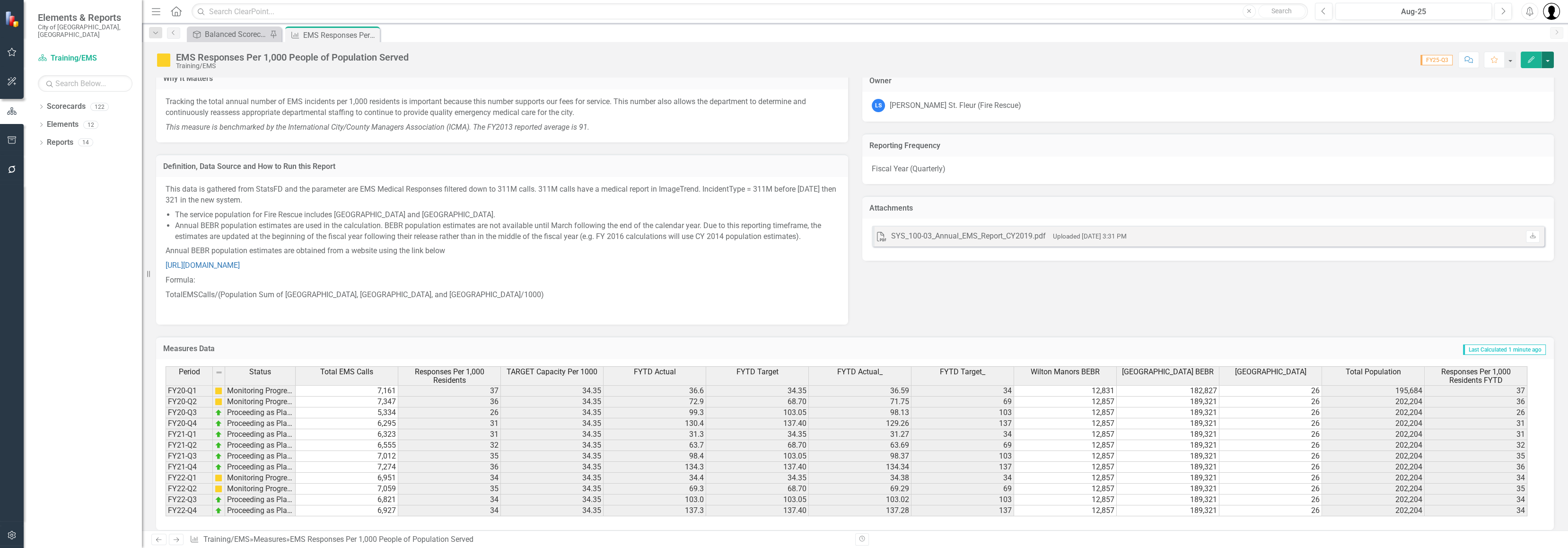
click at [1549, 60] on button "button" at bounding box center [1547, 60] width 13 height 16
click at [1514, 80] on link "Edit Edit Measures" at bounding box center [1505, 76] width 96 height 17
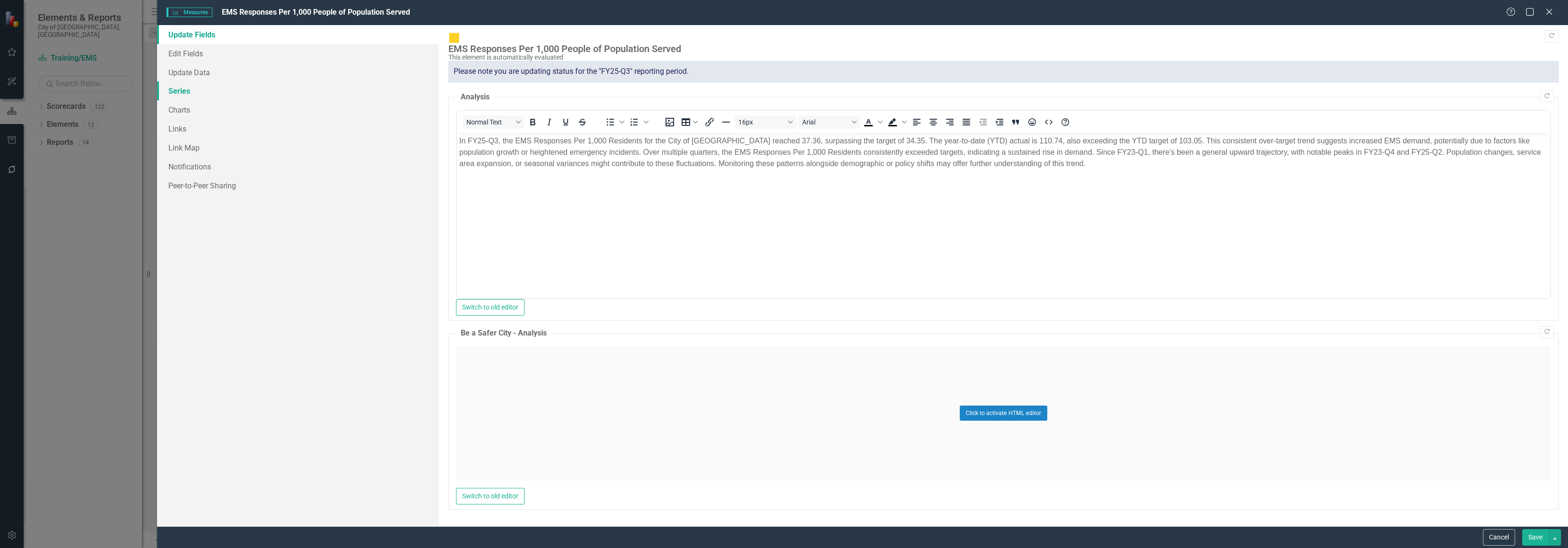
click at [191, 90] on link "Series" at bounding box center [298, 90] width 283 height 19
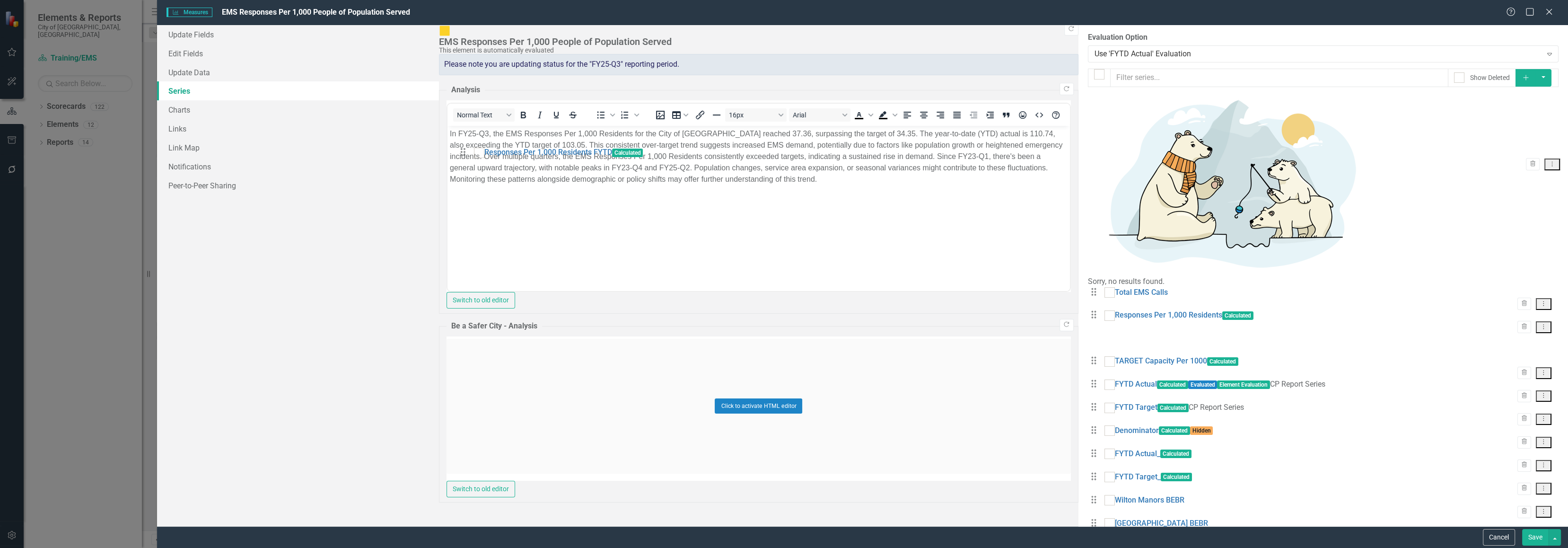
drag, startPoint x: 461, startPoint y: 460, endPoint x: 469, endPoint y: 156, distance: 304.1
click at [1088, 287] on div "Drag Total EMS Calls Trash Dropdown Menu Drag Responses Per 1,000 Residents Cal…" at bounding box center [1322, 437] width 470 height 301
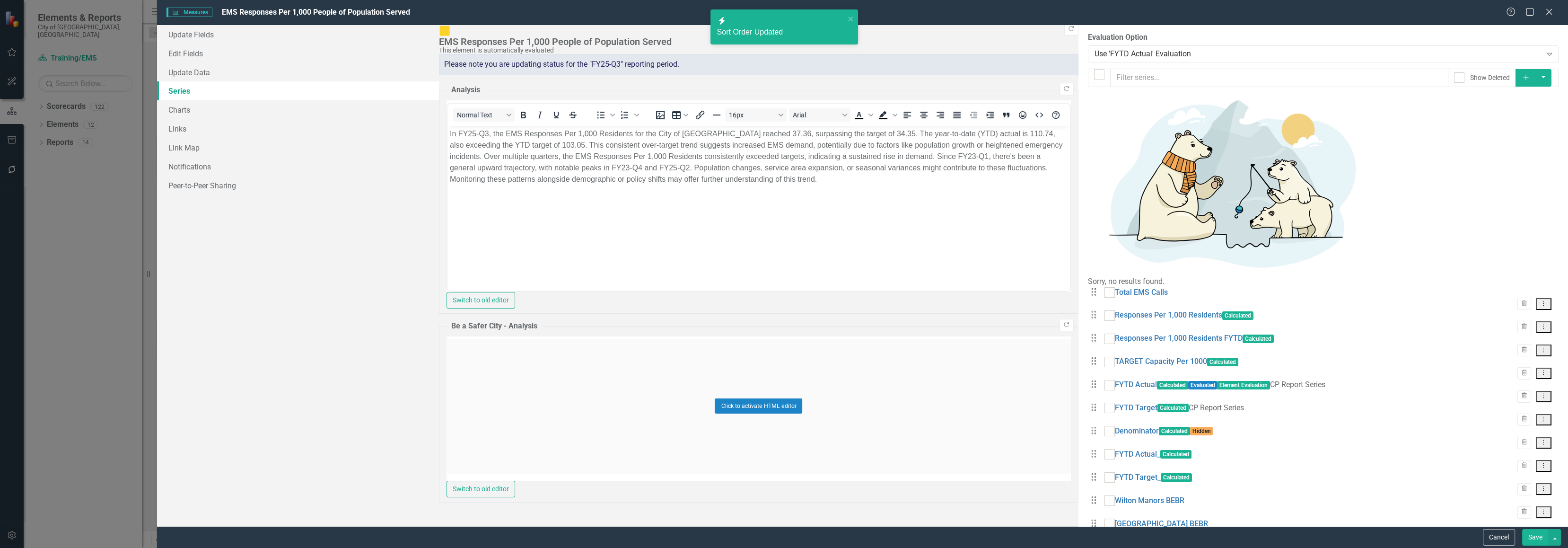
click at [1541, 347] on icon "Dropdown Menu" at bounding box center [1543, 349] width 8 height 6
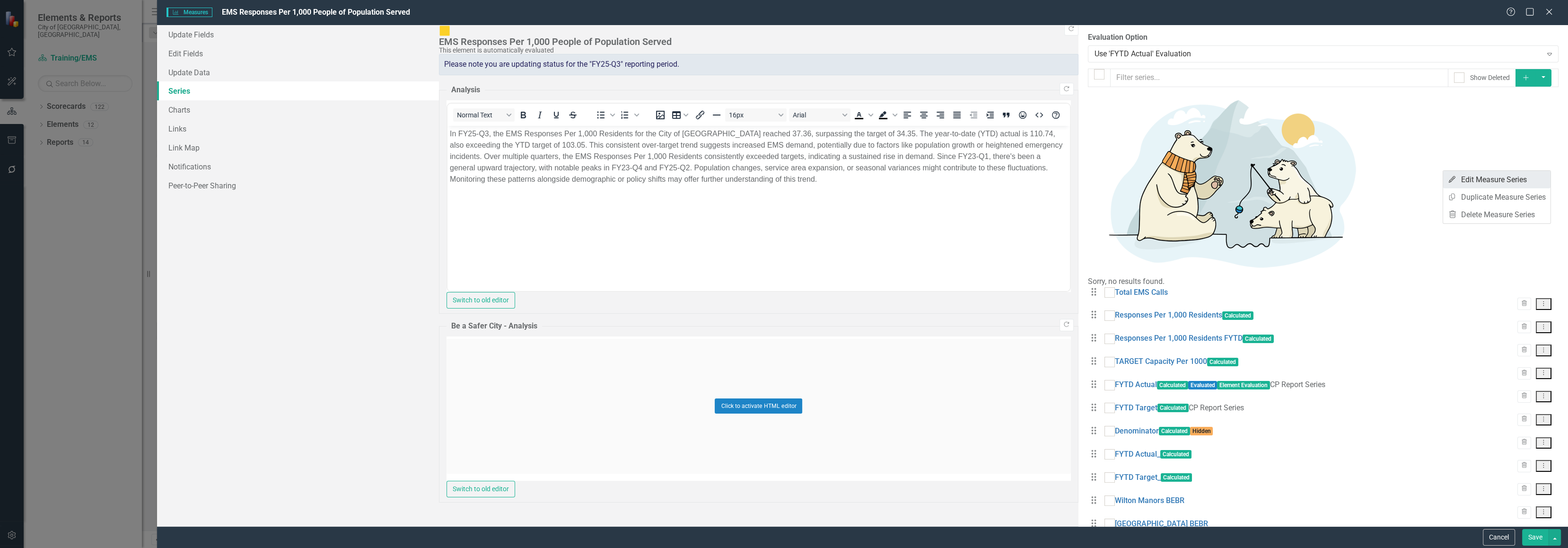
click at [1517, 178] on link "Edit Edit Measure Series" at bounding box center [1496, 179] width 107 height 17
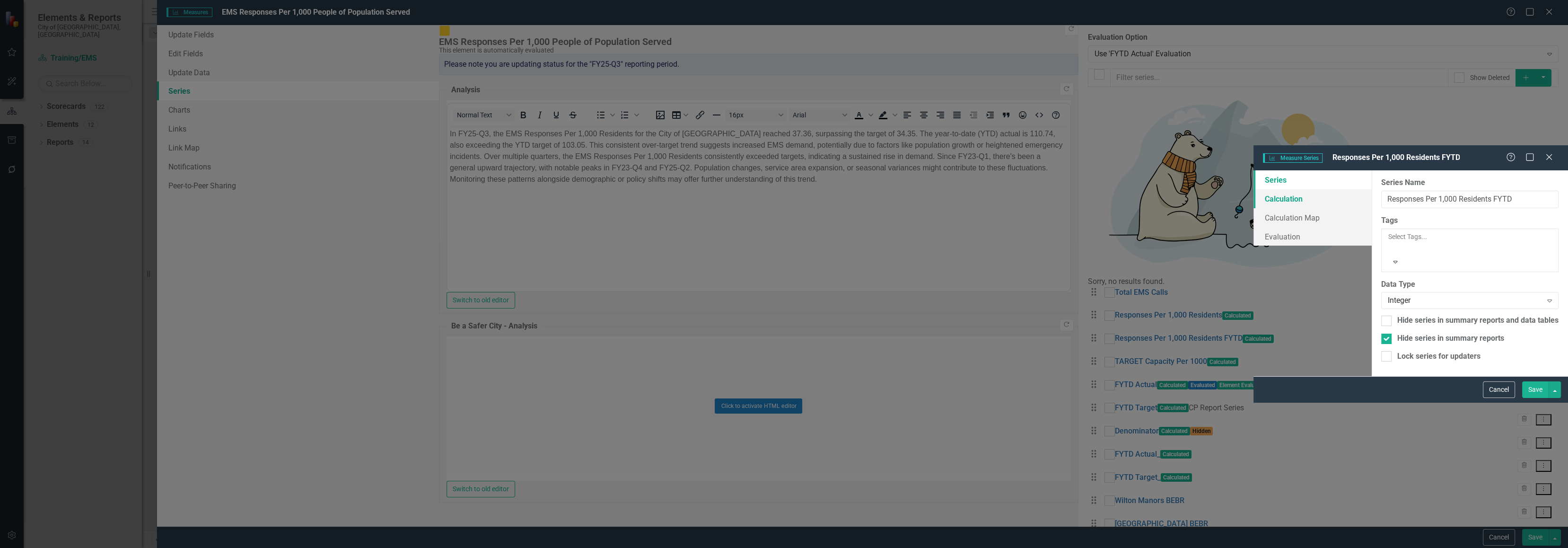
click at [1253, 190] on link "Calculation" at bounding box center [1312, 199] width 118 height 19
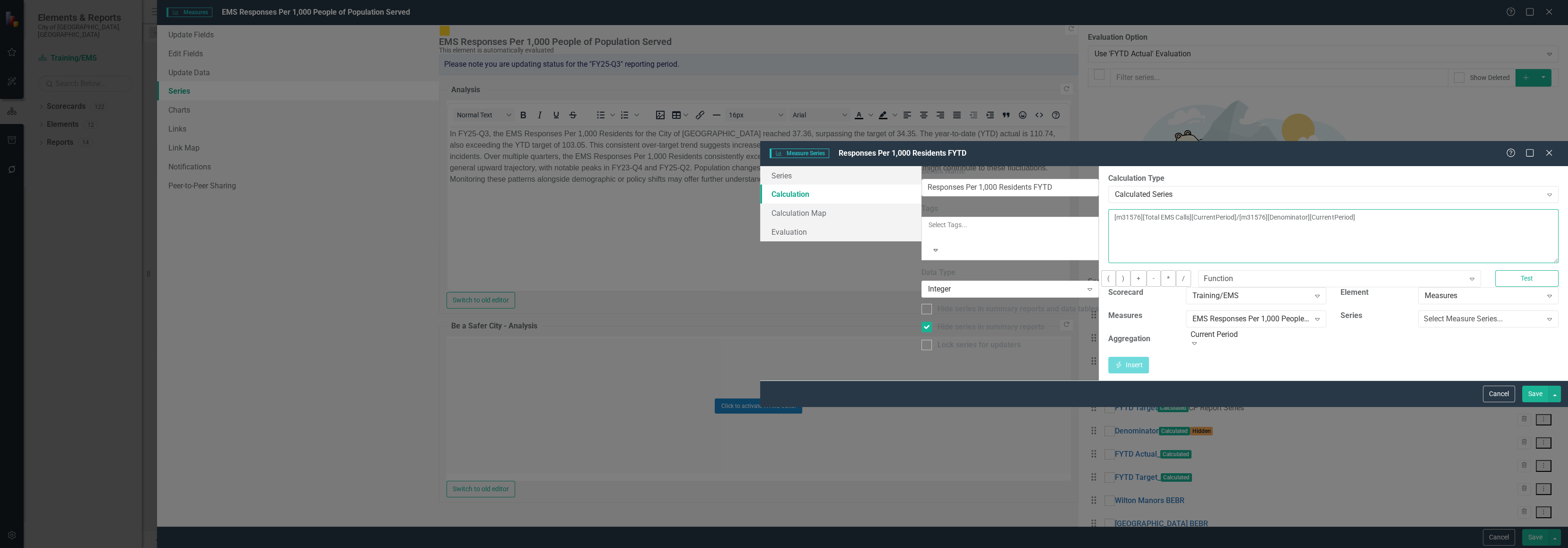
click at [1109, 209] on textarea "[m31576][Total EMS Calls][CurrentPeriod]/[m31576][Denominator][CurrentPeriod]" at bounding box center [1333, 237] width 450 height 54
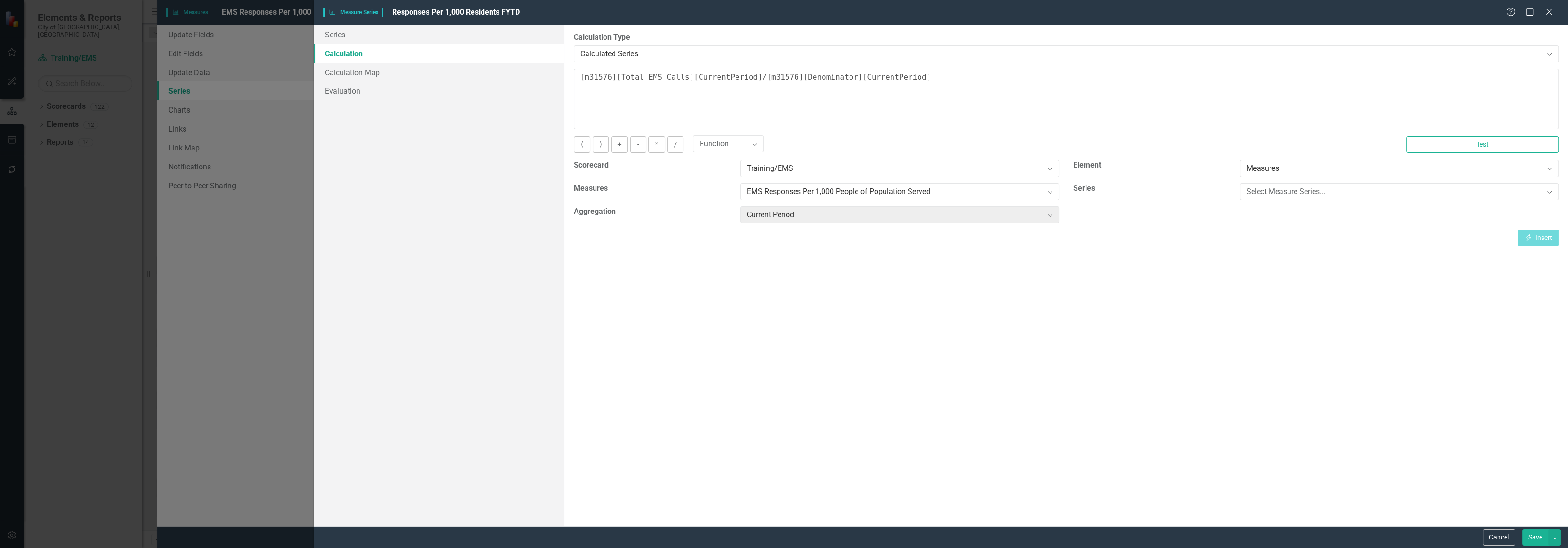
scroll to position [339, 0]
click at [342, 38] on link "Series" at bounding box center [439, 34] width 251 height 19
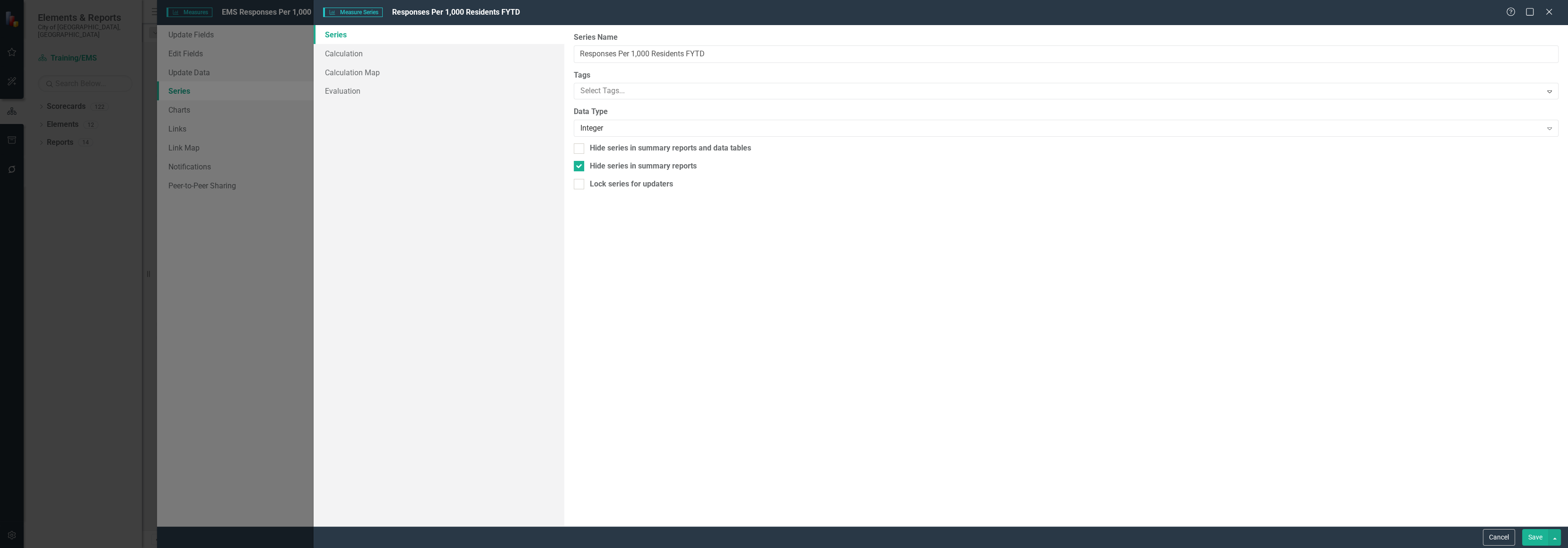
click at [1498, 538] on button "Cancel" at bounding box center [1499, 537] width 32 height 16
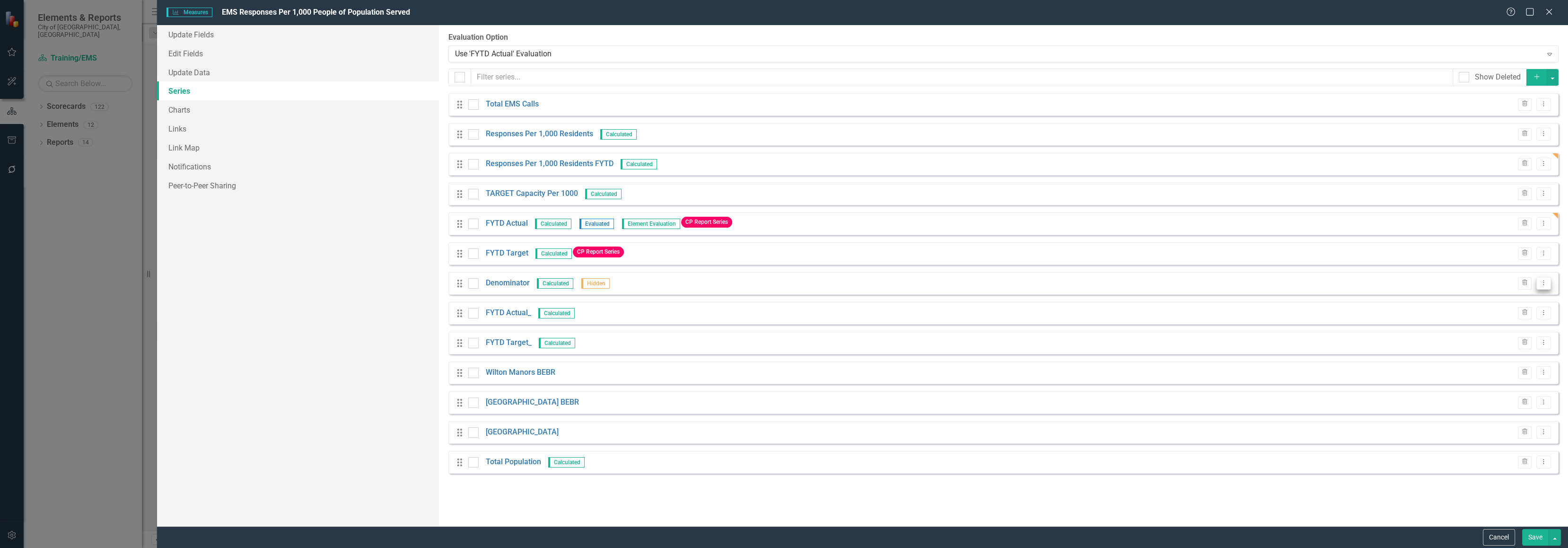
click at [1545, 281] on icon "Dropdown Menu" at bounding box center [1543, 283] width 8 height 6
click at [1519, 293] on link "Edit Edit Measure Series" at bounding box center [1496, 298] width 107 height 17
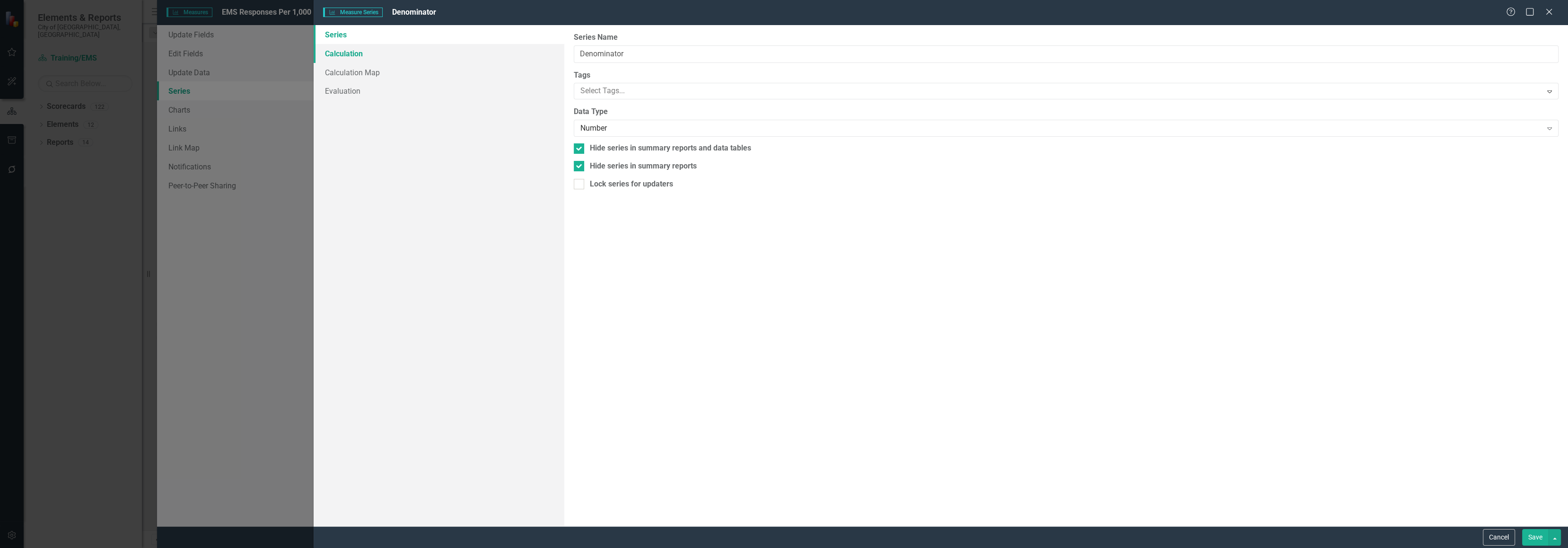
click at [363, 56] on link "Calculation" at bounding box center [439, 53] width 251 height 19
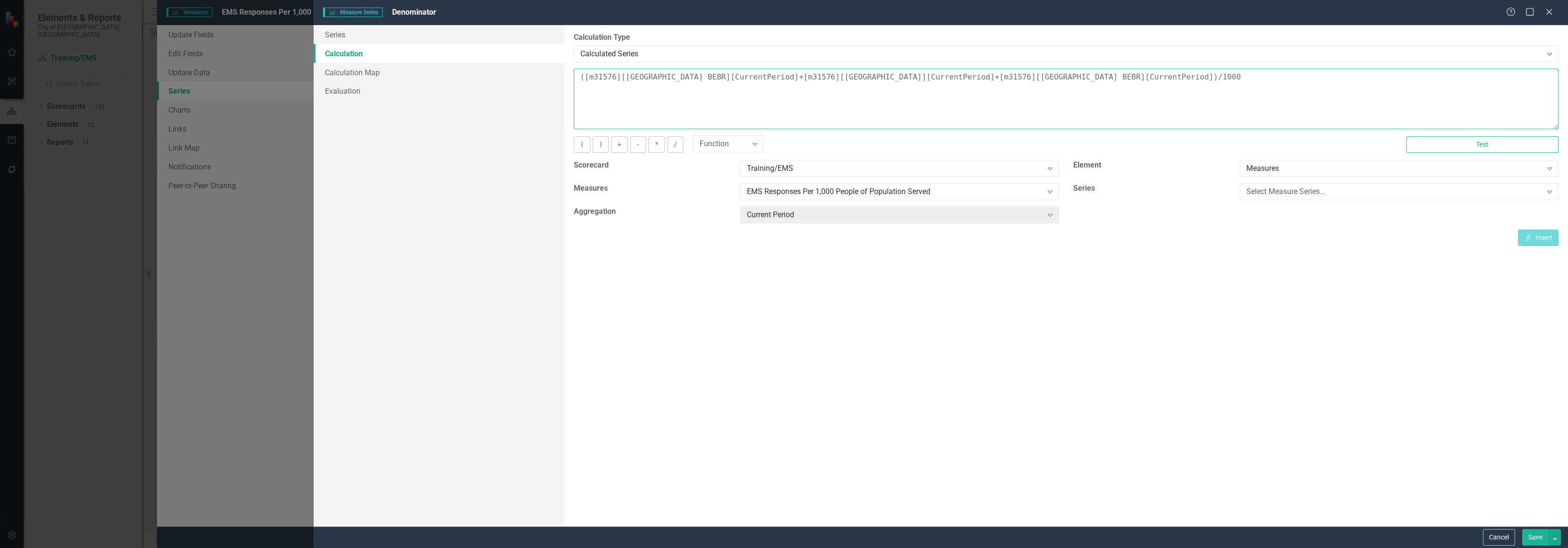
drag, startPoint x: 1155, startPoint y: 79, endPoint x: 543, endPoint y: 52, distance: 612.6
click at [543, 52] on div "Series Calculation Calculation Map Evaluation From this page, you can edit the …" at bounding box center [940, 275] width 1254 height 501
click at [1494, 539] on button "Cancel" at bounding box center [1499, 537] width 32 height 16
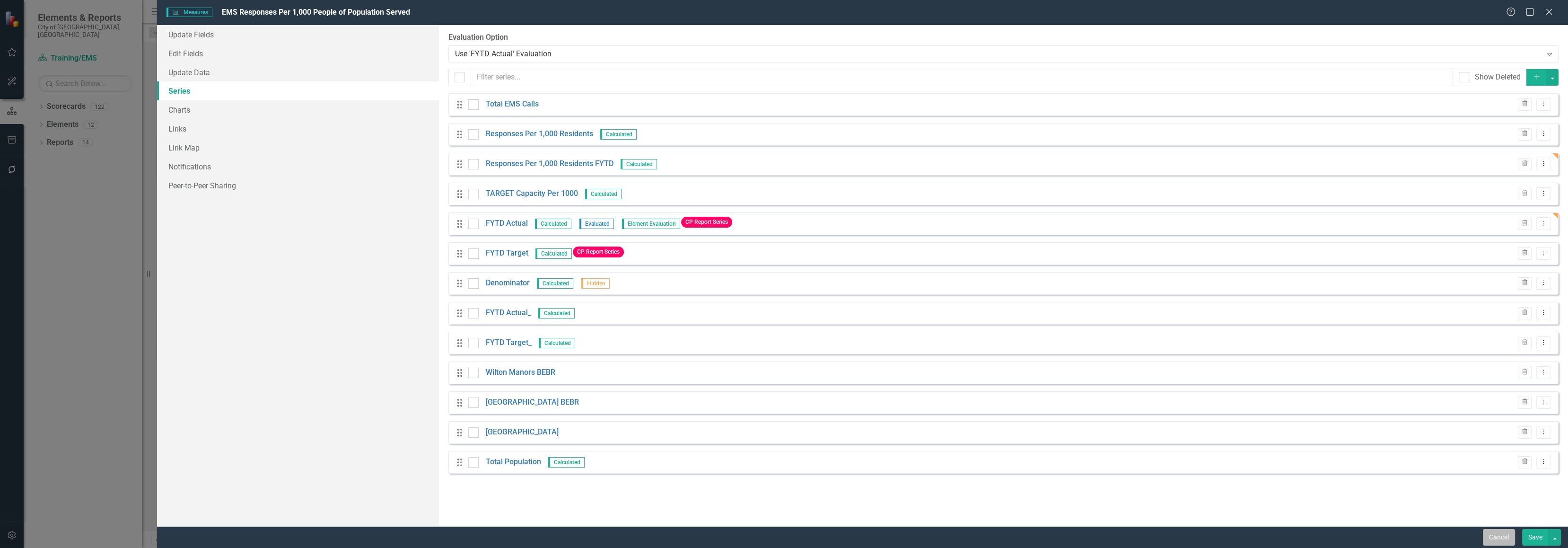
click at [1501, 537] on button "Cancel" at bounding box center [1499, 537] width 32 height 16
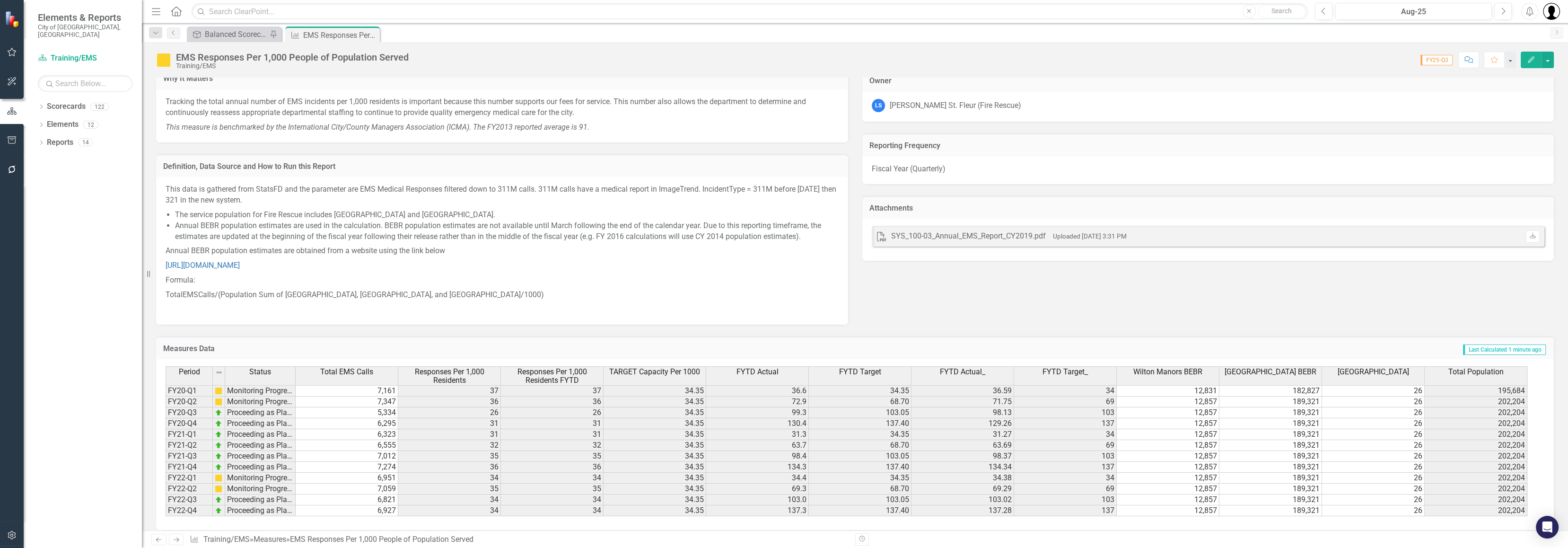
click at [1554, 60] on div "EMS Responses Per 1,000 People of Population Served Training/EMS Score: 0.00 FY…" at bounding box center [855, 56] width 1426 height 28
click at [1551, 62] on button "button" at bounding box center [1547, 60] width 13 height 16
click at [1492, 79] on link "Edit Edit Measures" at bounding box center [1505, 76] width 96 height 17
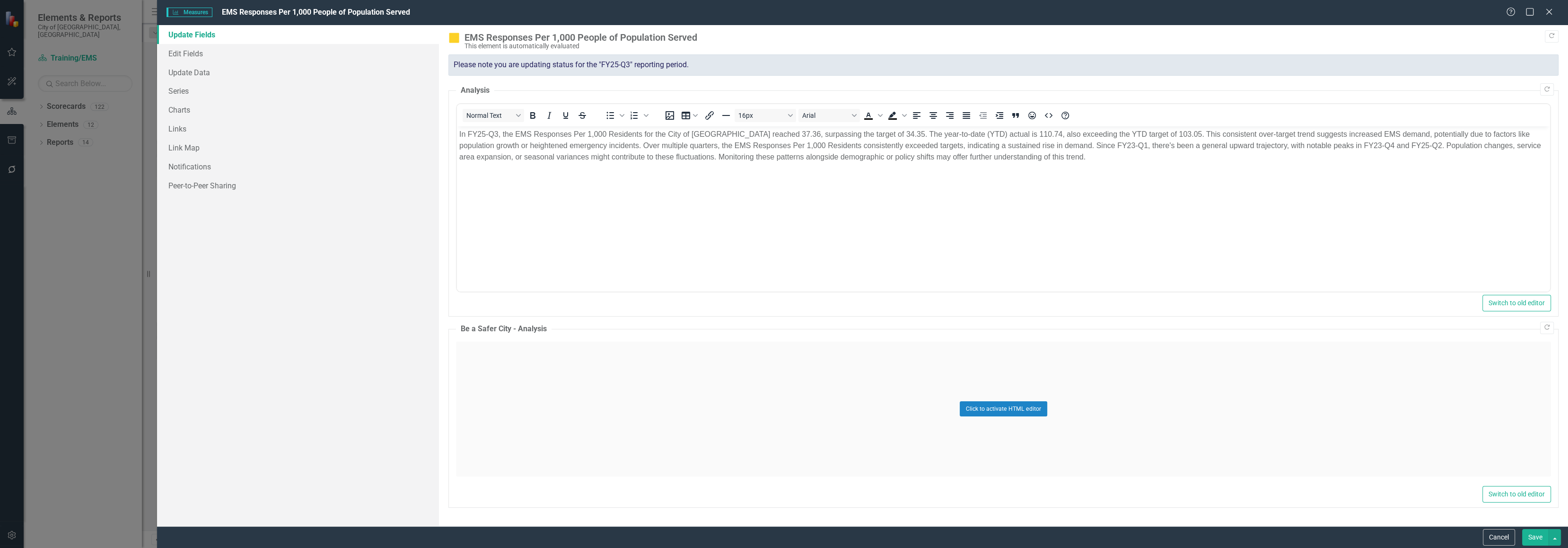
scroll to position [0, 0]
click at [180, 88] on link "Series" at bounding box center [298, 90] width 283 height 19
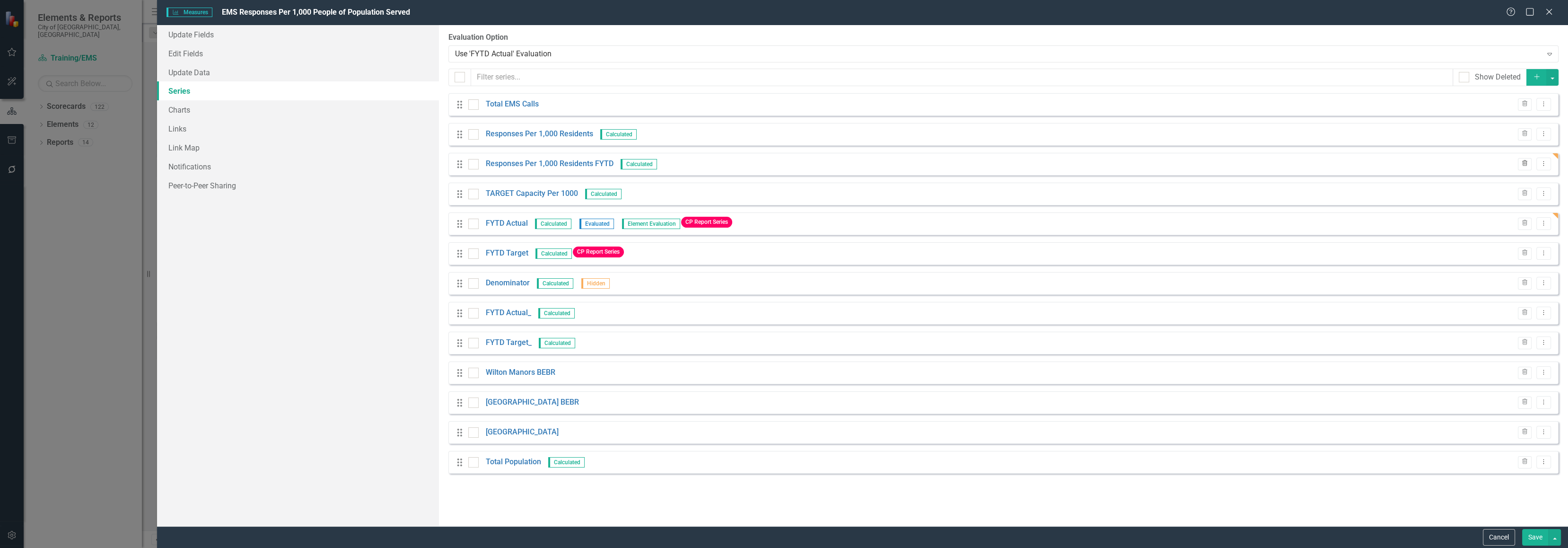
click at [1525, 163] on icon "button" at bounding box center [1525, 163] width 5 height 5
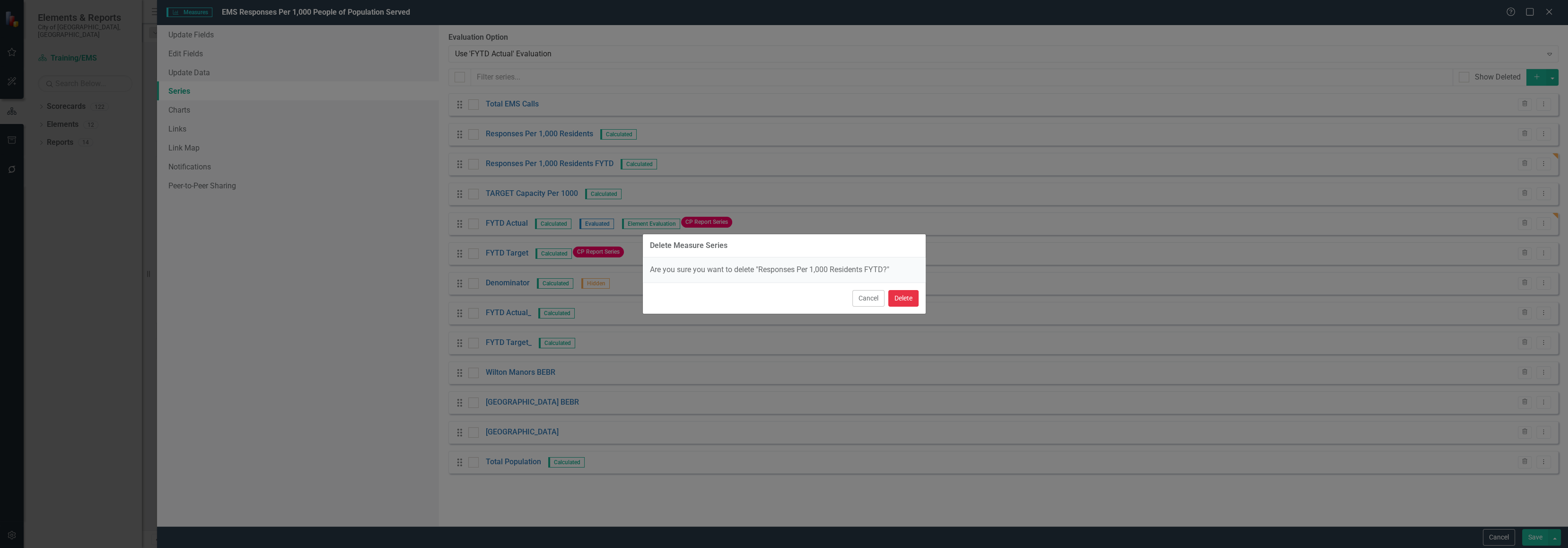
click at [892, 301] on button "Delete" at bounding box center [904, 298] width 31 height 16
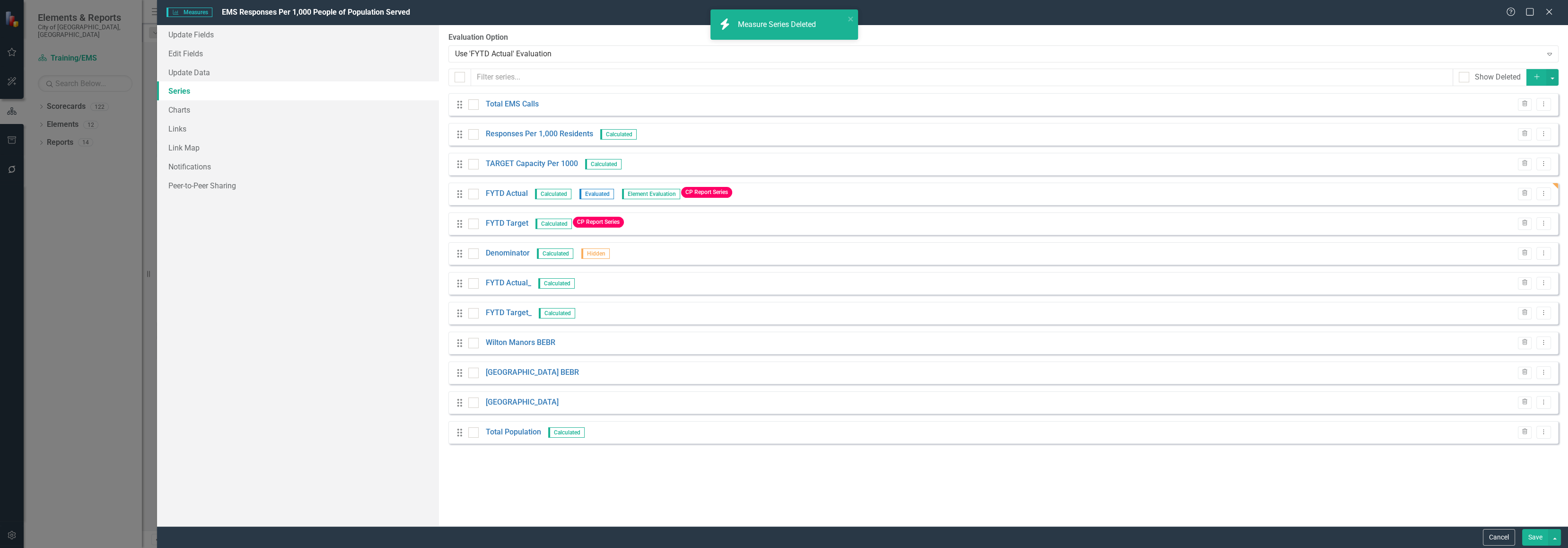
click at [1526, 536] on button "Save" at bounding box center [1535, 537] width 26 height 16
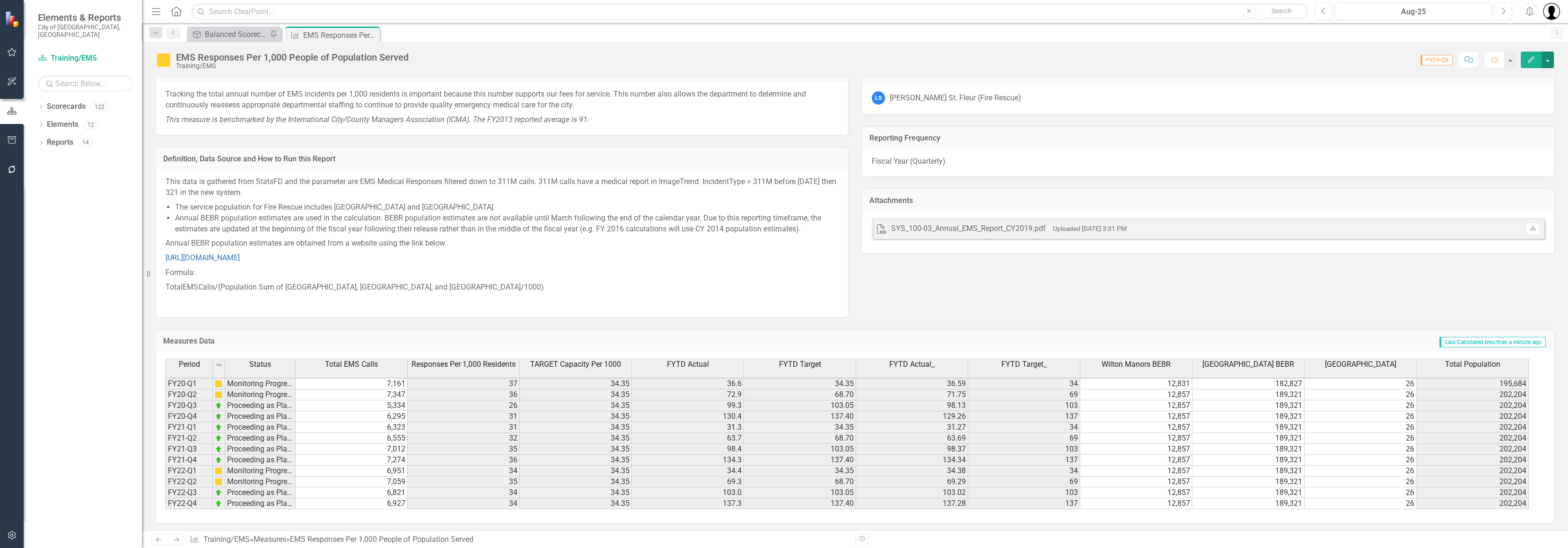
scroll to position [131, 0]
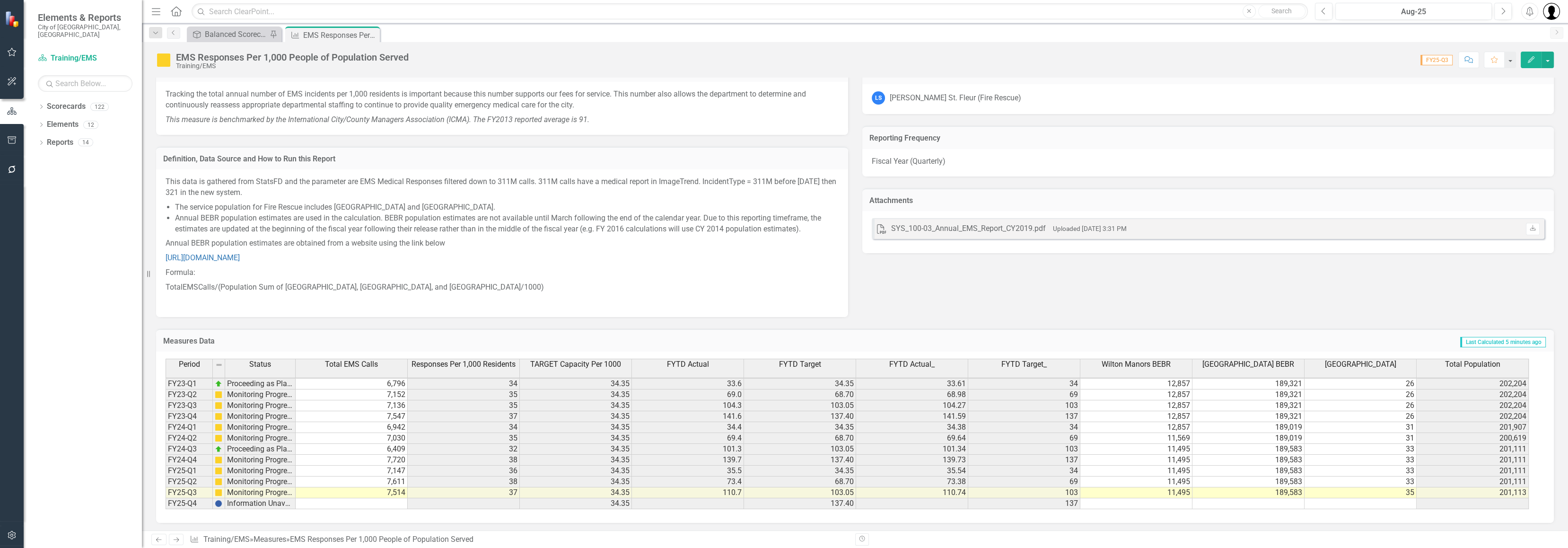
click at [107, 198] on div "Dropdown Scorecards 122 Dropdown Department Scorecards Dropdown Charter Offices…" at bounding box center [82, 323] width 118 height 449
